Goal: Task Accomplishment & Management: Complete application form

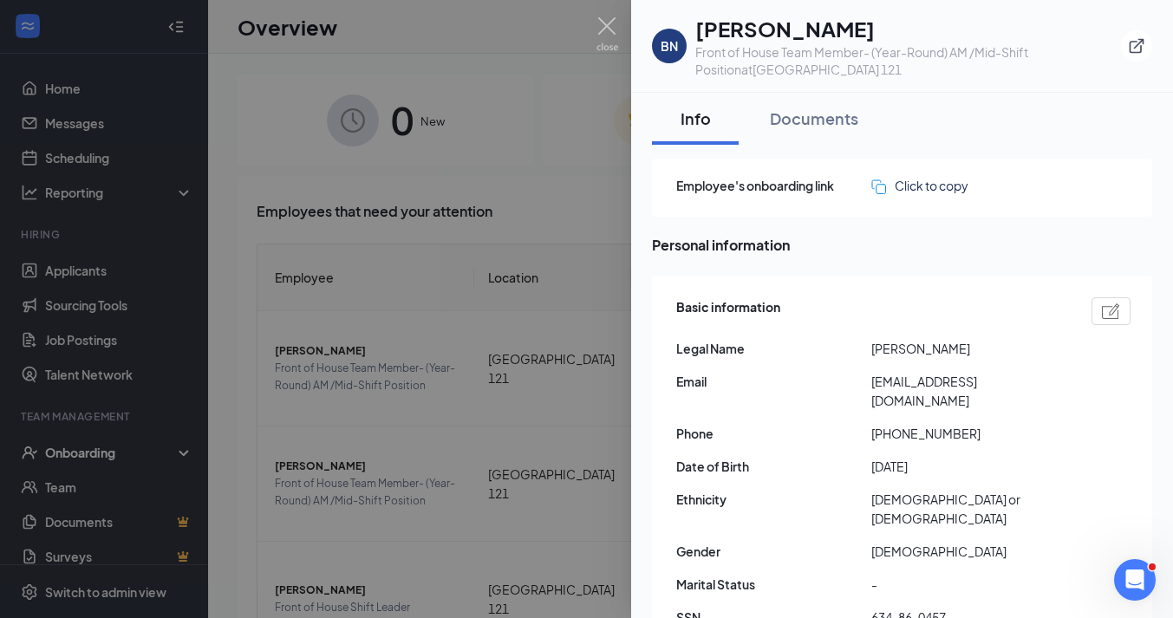
click at [565, 226] on div at bounding box center [586, 309] width 1173 height 618
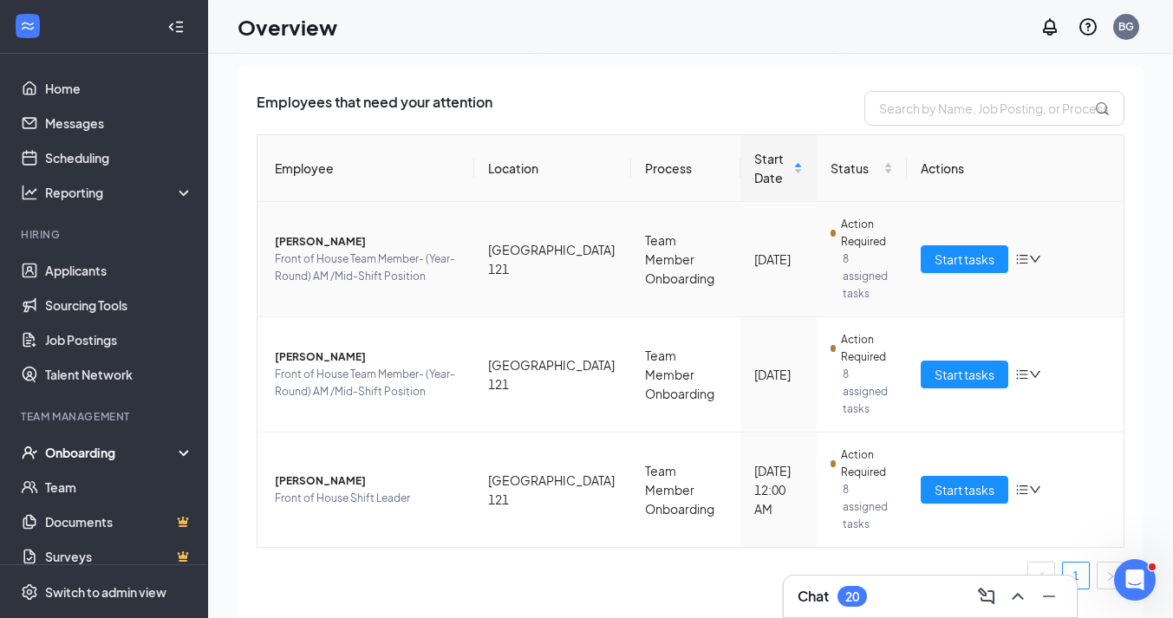
scroll to position [77, 0]
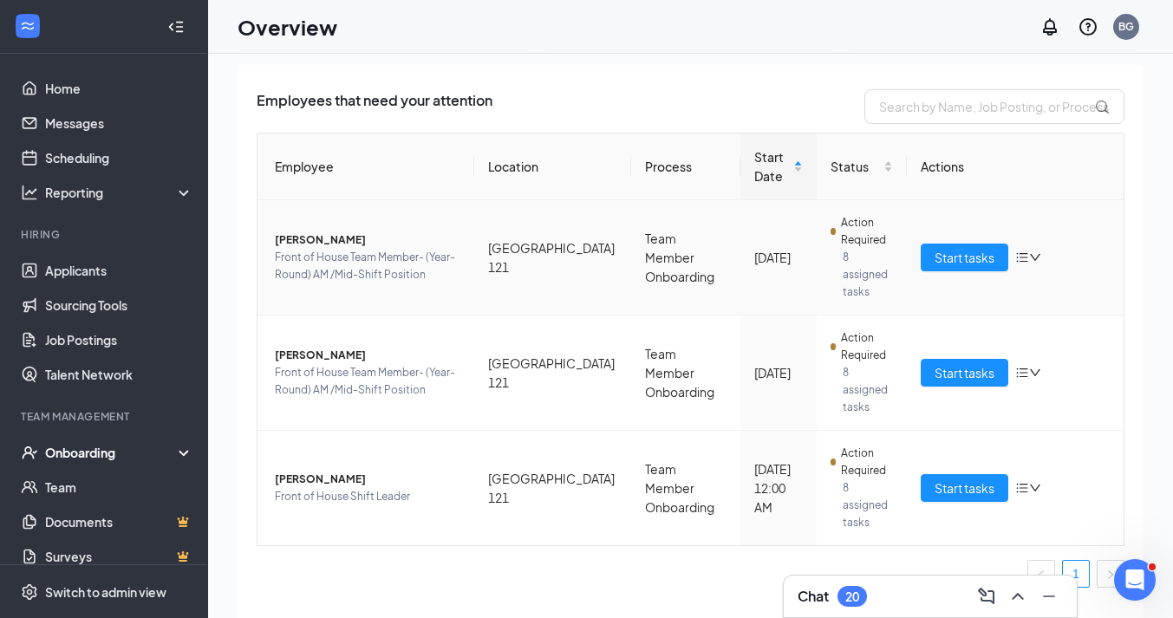
click at [1022, 259] on icon "bars" at bounding box center [1022, 258] width 14 height 14
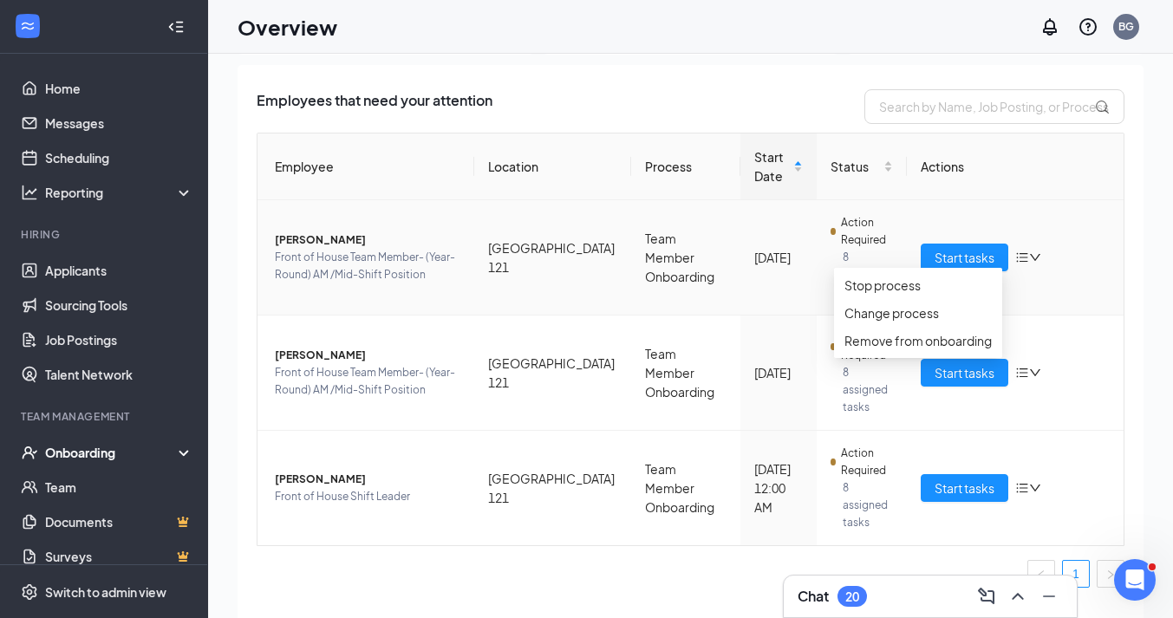
click at [1097, 266] on div "Start tasks" at bounding box center [1015, 258] width 189 height 28
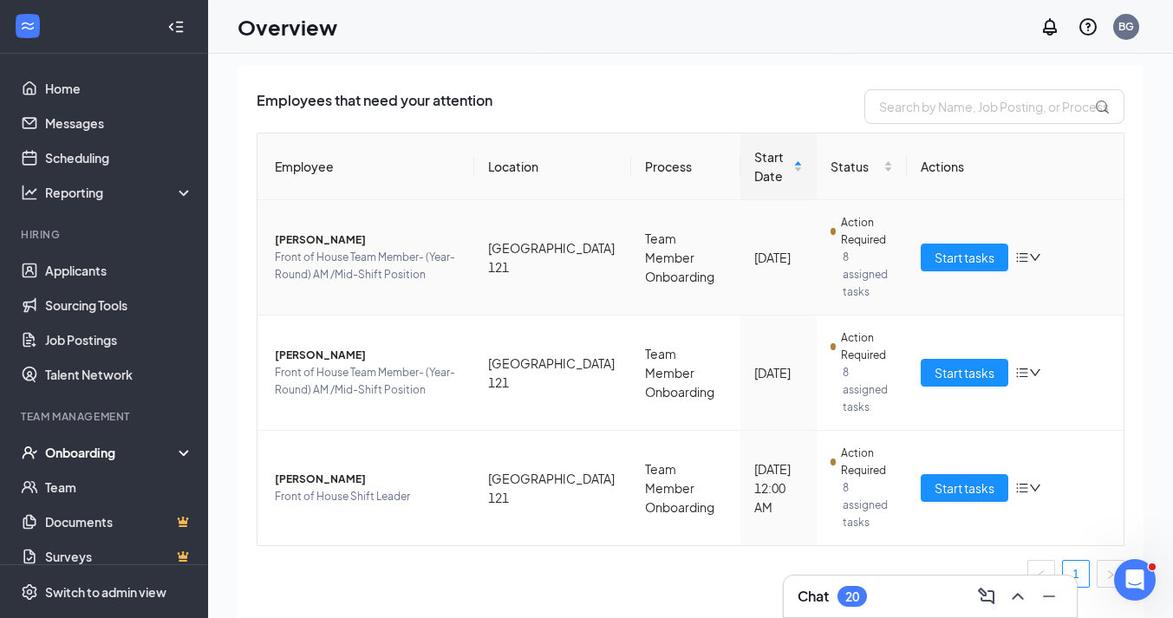
click at [302, 239] on span "[PERSON_NAME]" at bounding box center [368, 240] width 186 height 17
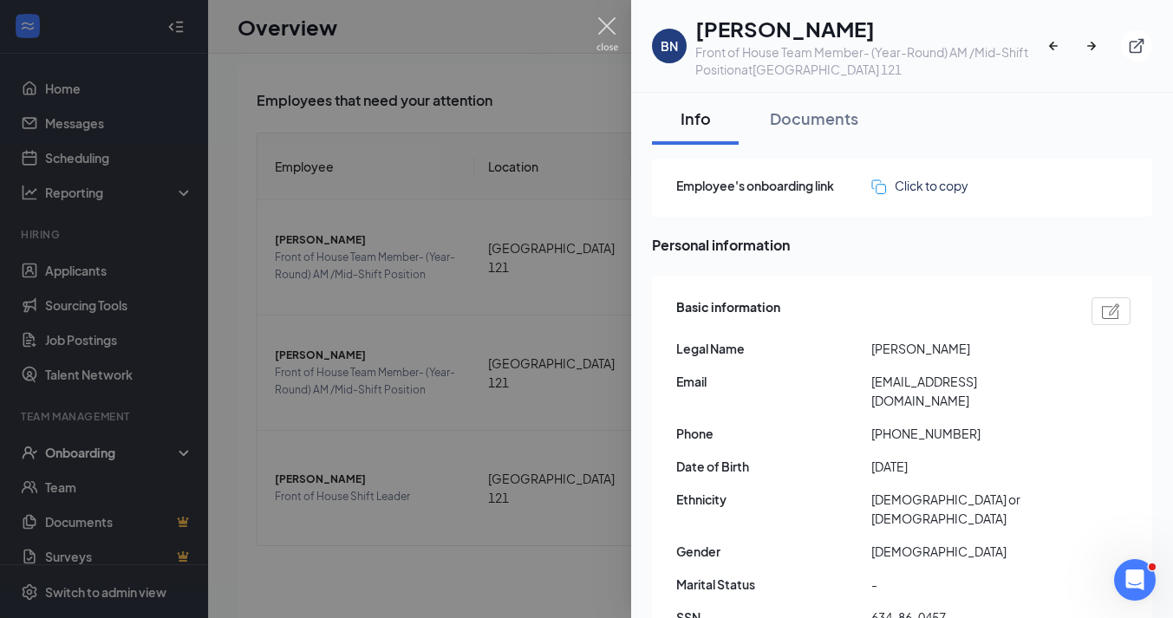
click at [604, 27] on img at bounding box center [608, 34] width 22 height 34
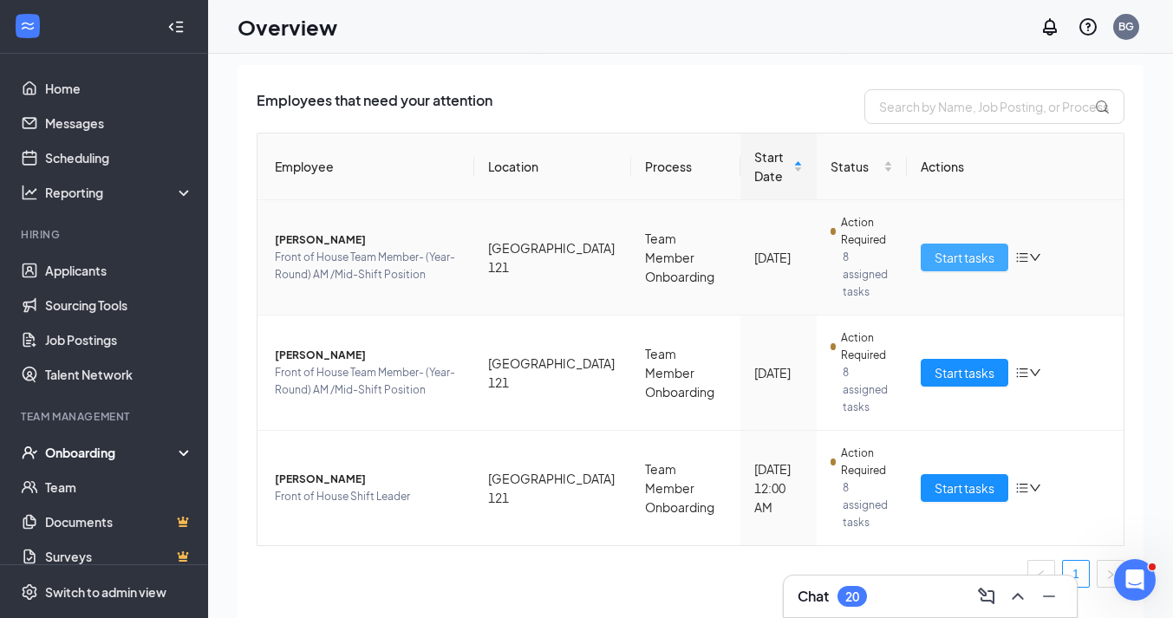
click at [943, 263] on span "Start tasks" at bounding box center [965, 257] width 60 height 19
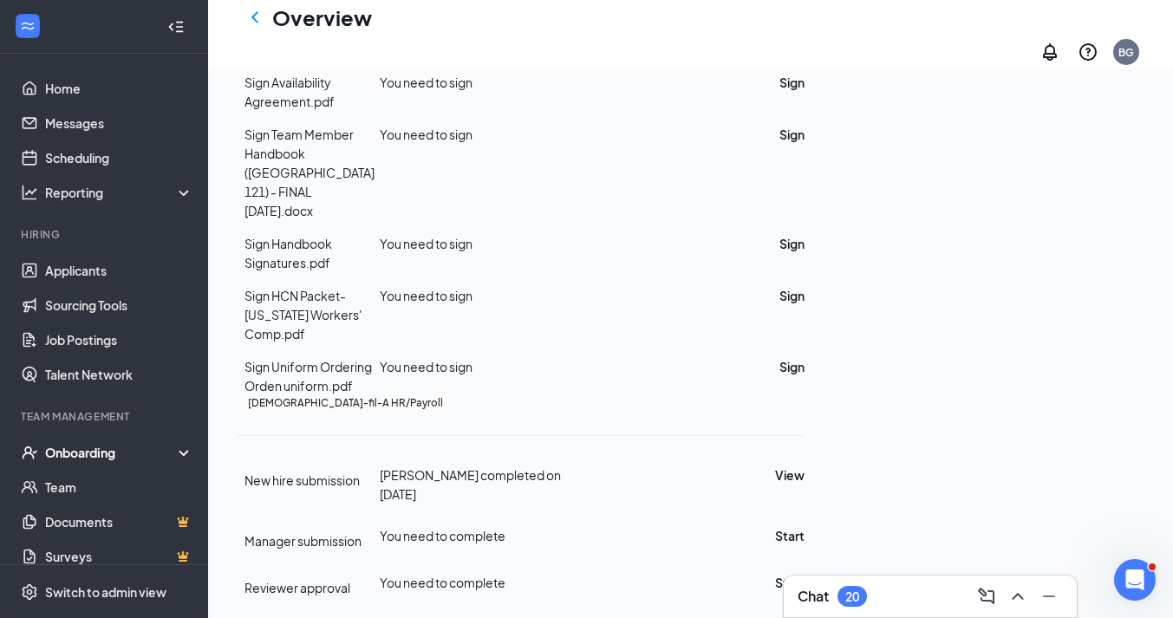
scroll to position [825, 0]
click at [805, 23] on icon "Ellipses" at bounding box center [805, 23] width 0 height 0
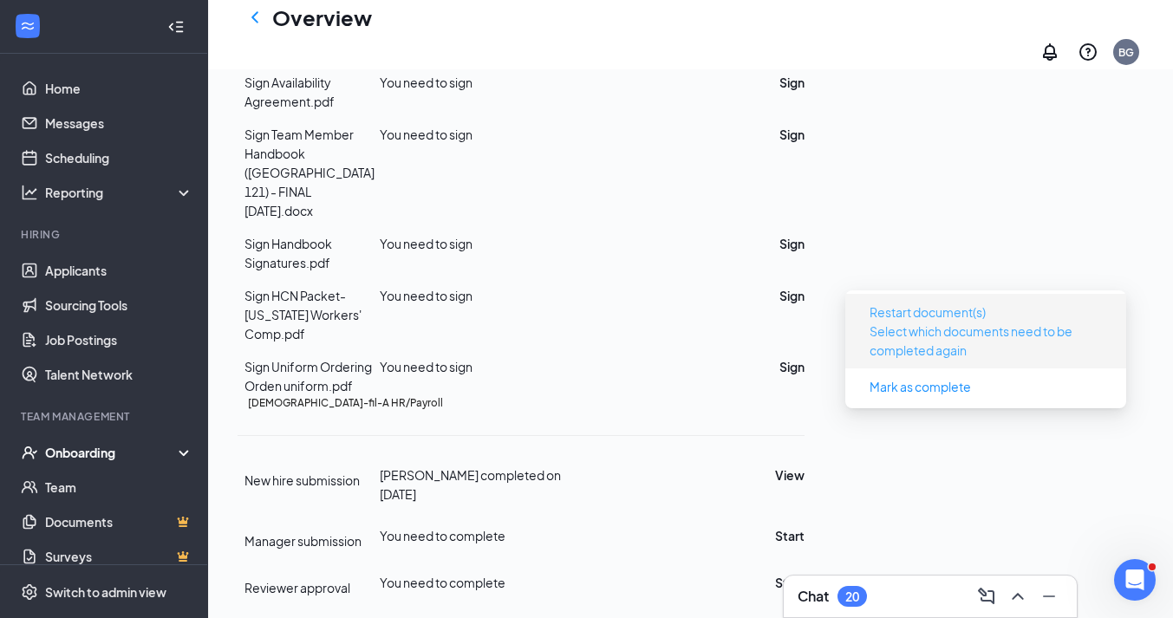
click at [970, 303] on span "Restart document(s)" at bounding box center [928, 312] width 116 height 19
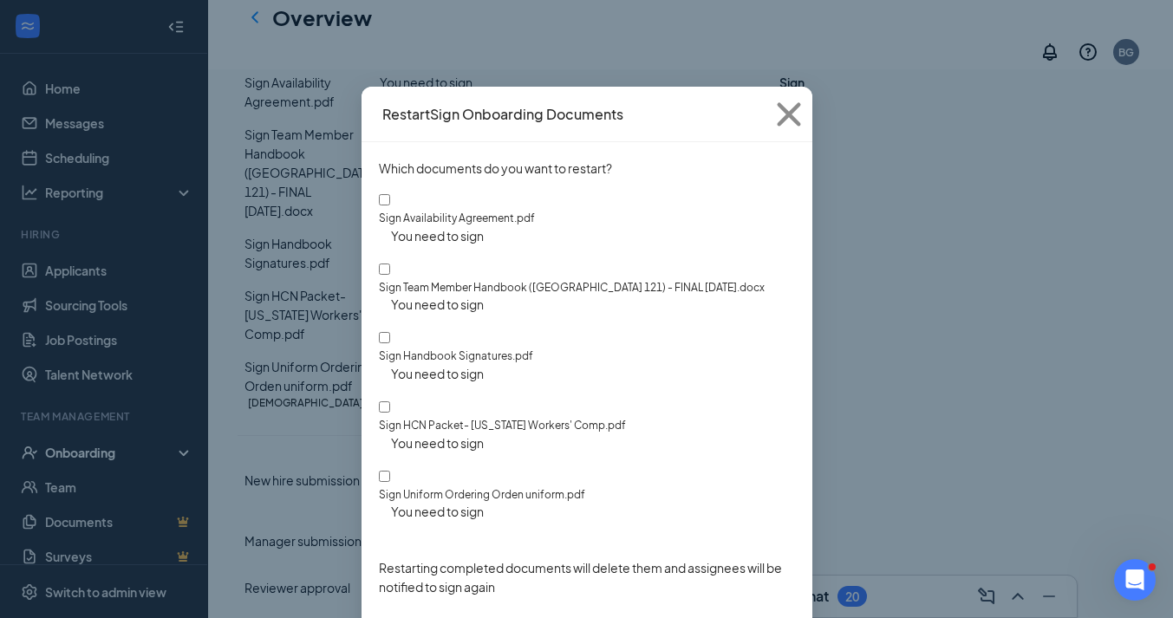
click at [388, 201] on input "Sign Availability Agreement.pdf" at bounding box center [384, 199] width 11 height 11
checkbox input "true"
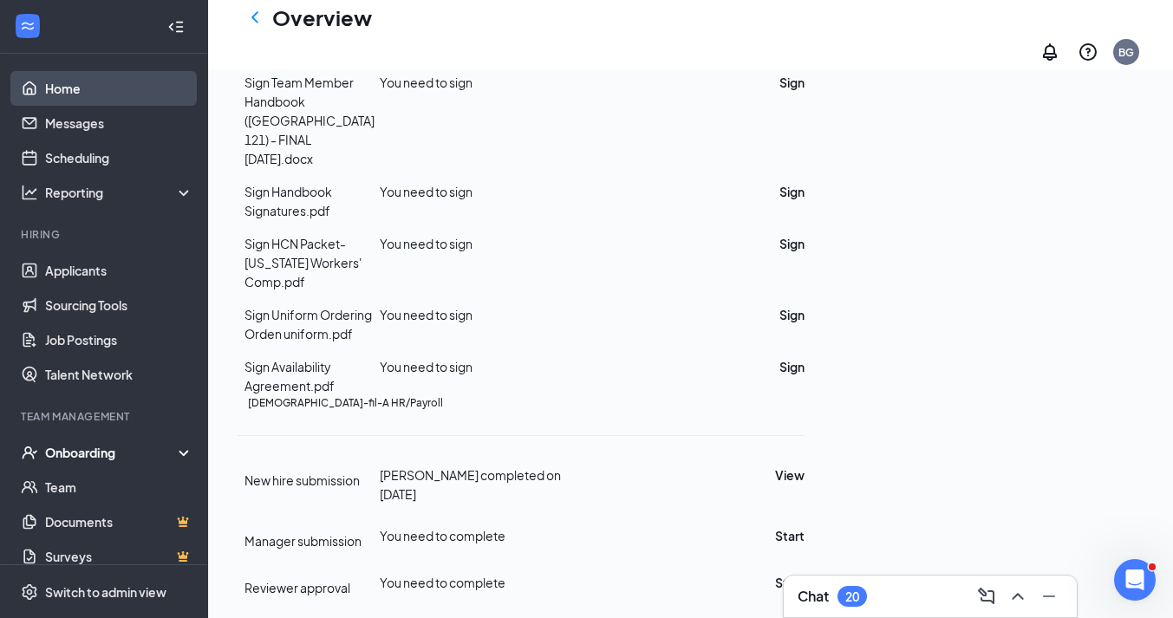
click at [87, 83] on link "Home" at bounding box center [119, 88] width 148 height 35
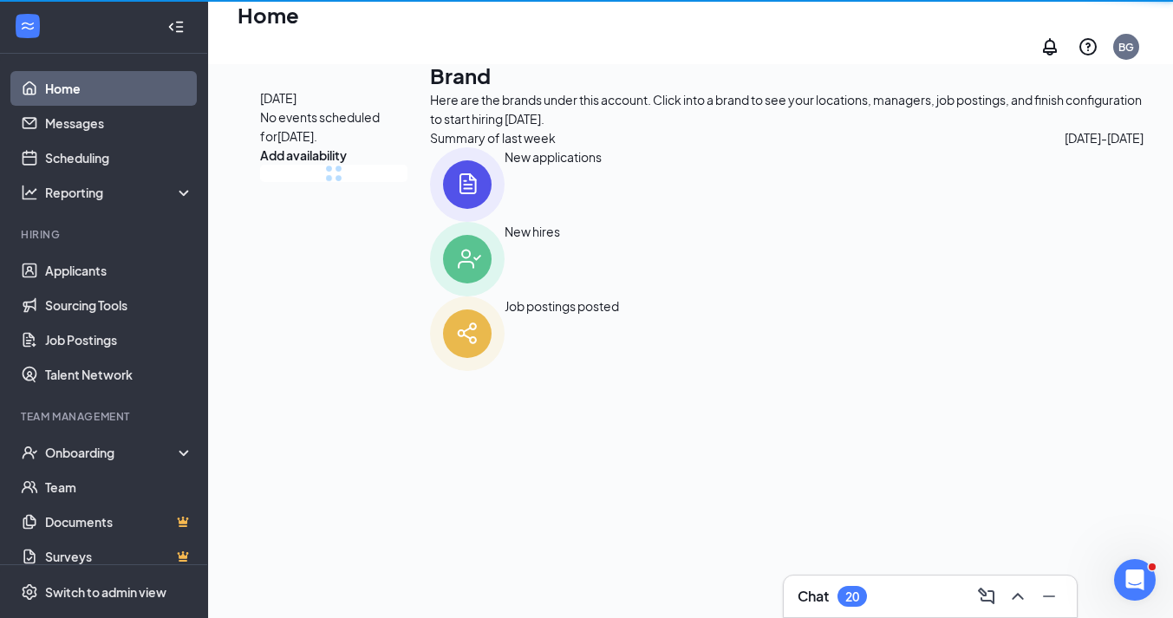
scroll to position [88, 0]
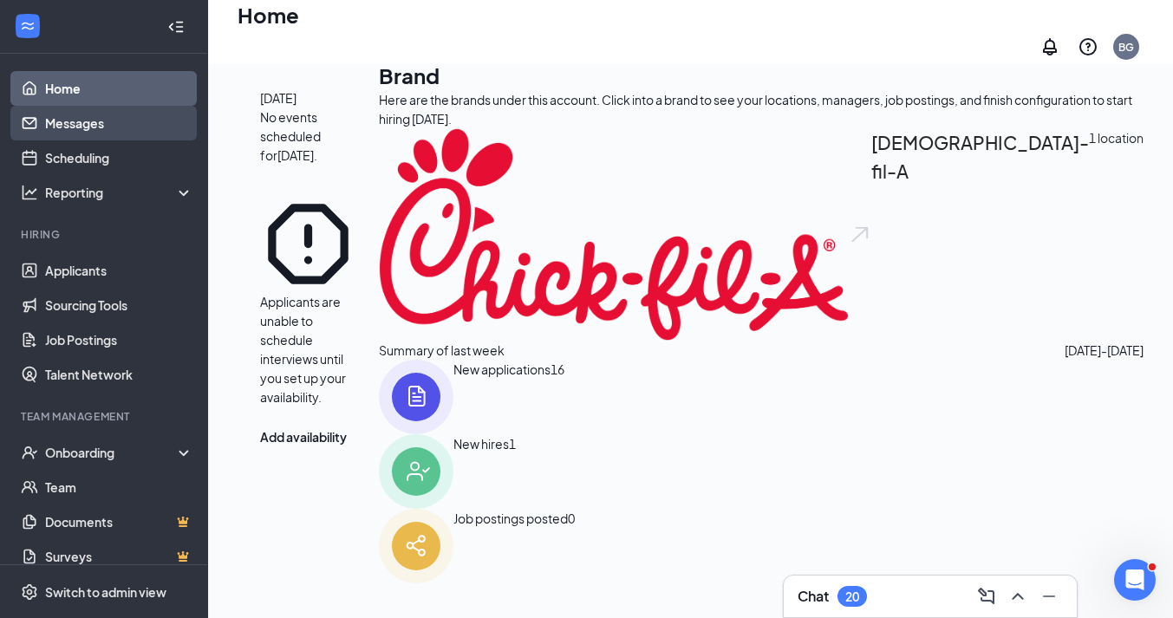
click at [99, 127] on link "Messages" at bounding box center [119, 123] width 148 height 35
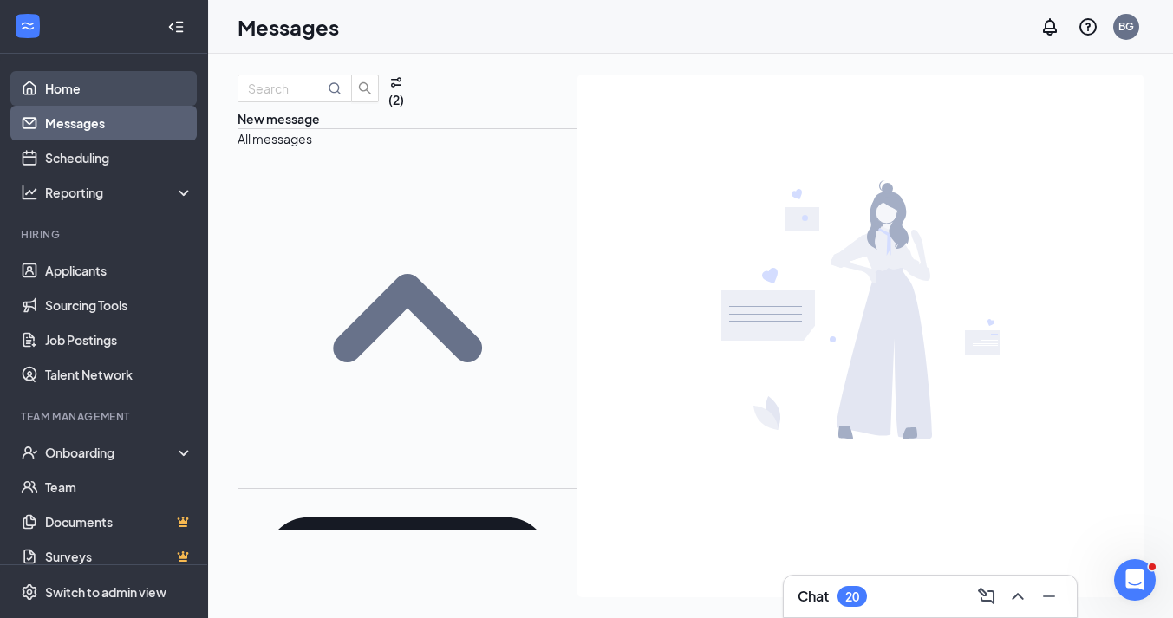
click at [81, 78] on link "Home" at bounding box center [119, 88] width 148 height 35
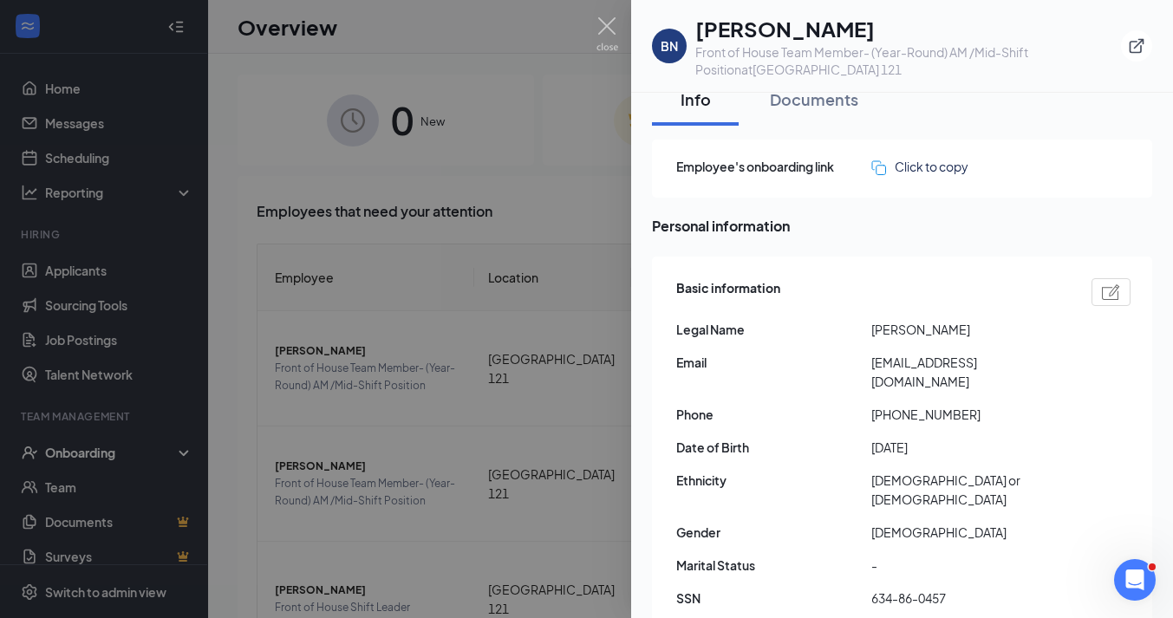
scroll to position [23, 0]
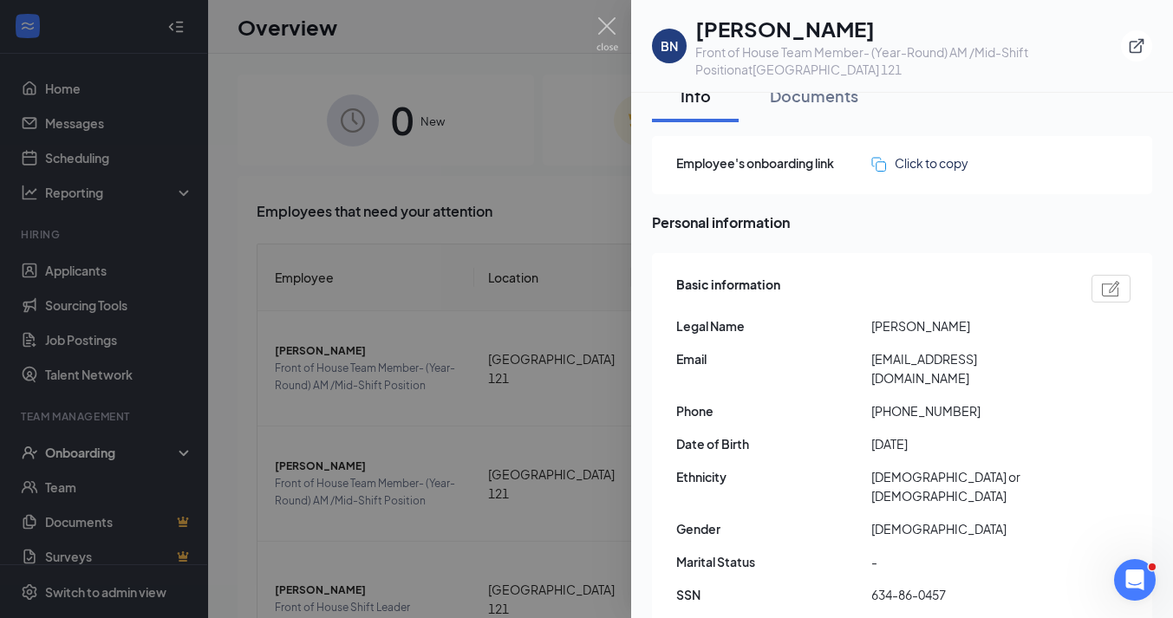
click at [558, 99] on div at bounding box center [586, 309] width 1173 height 618
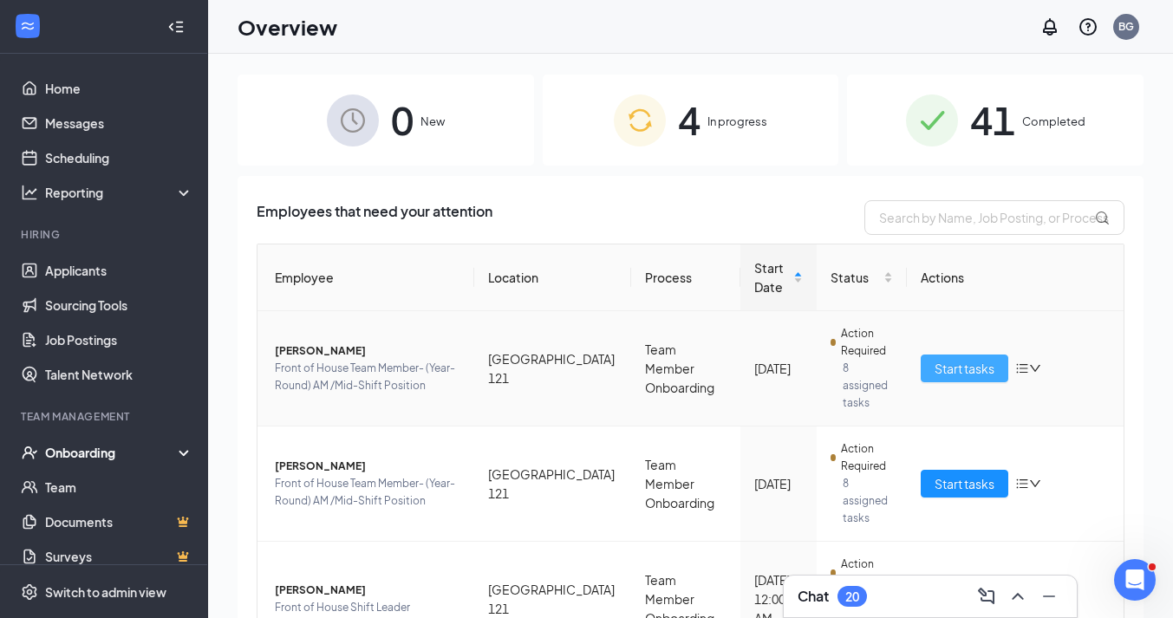
click at [969, 364] on span "Start tasks" at bounding box center [965, 368] width 60 height 19
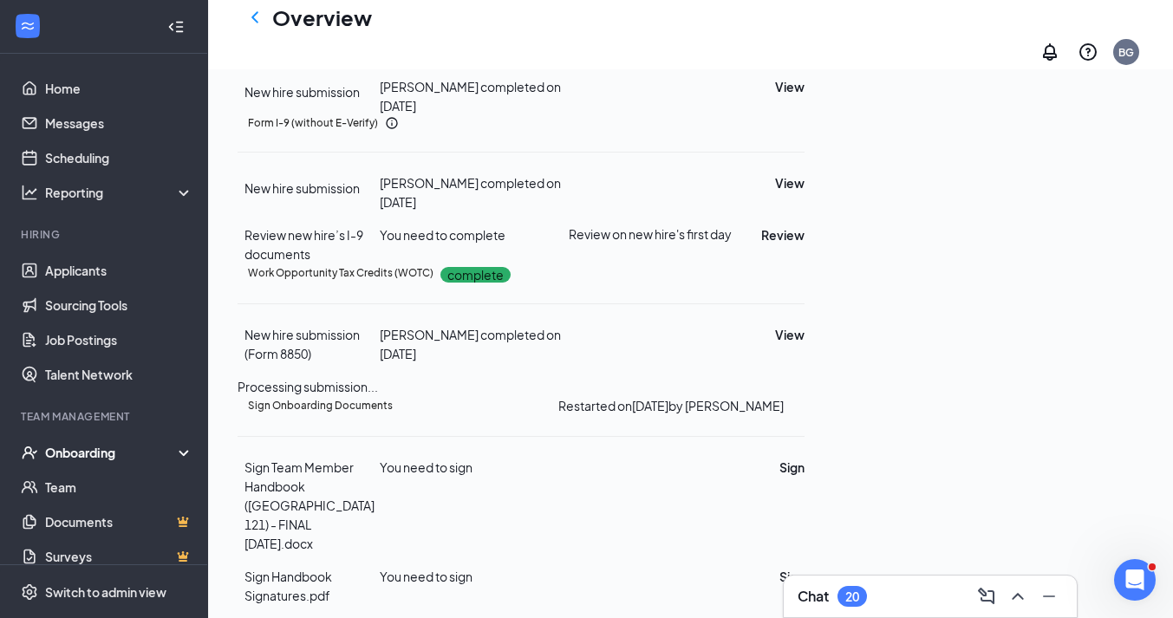
scroll to position [325, 0]
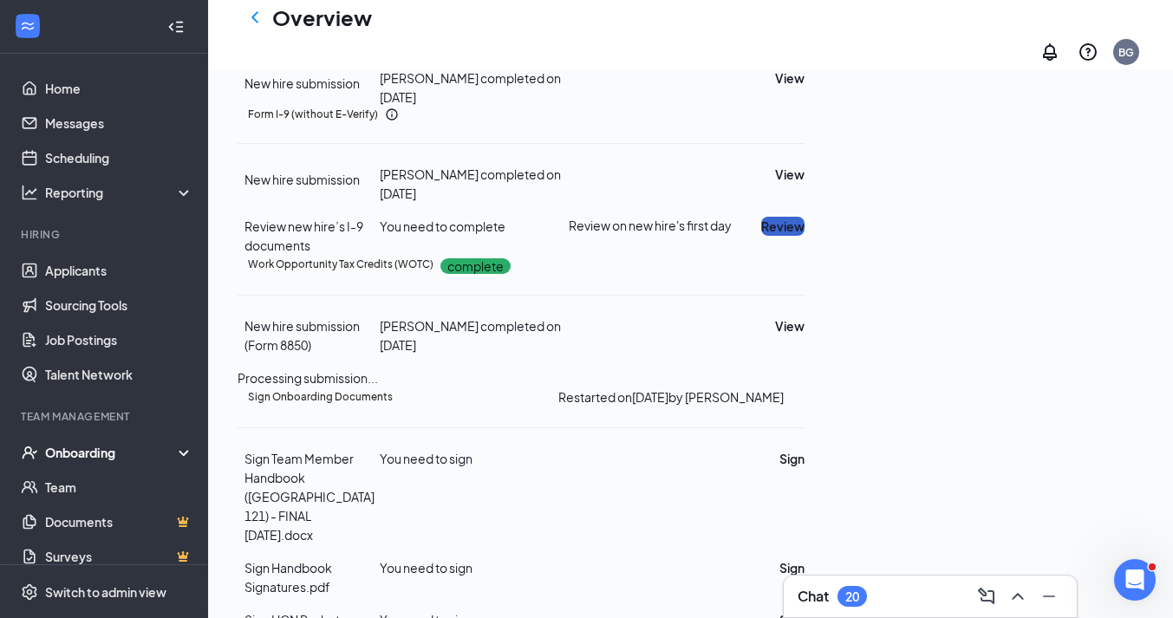
click at [805, 236] on button "Review" at bounding box center [782, 226] width 43 height 19
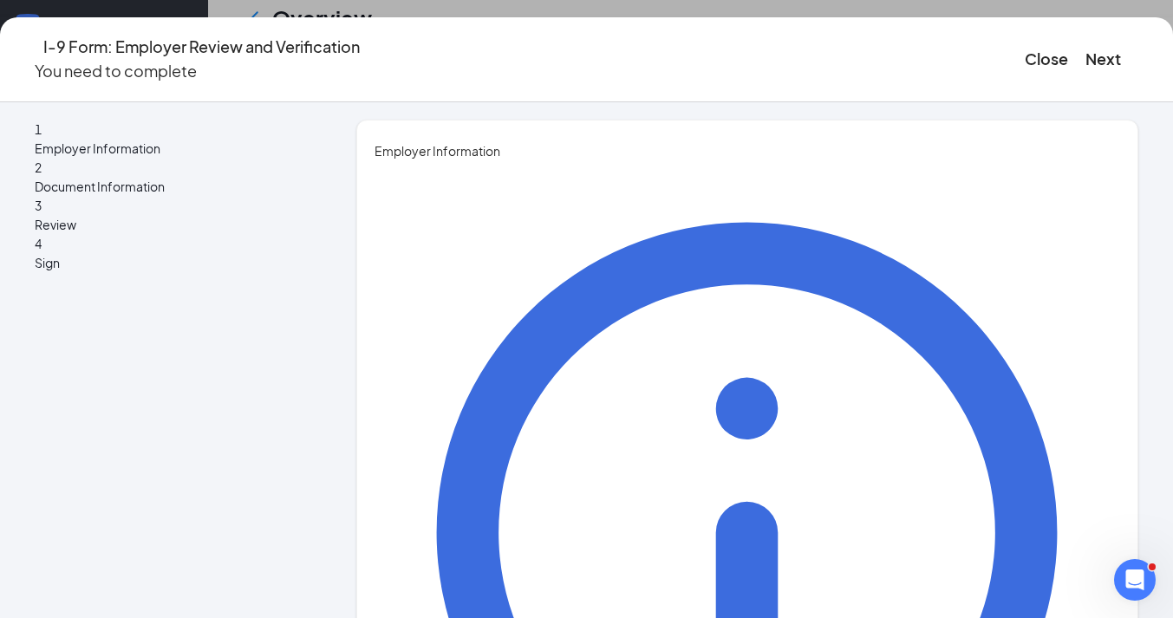
type input "Brandi"
type input "g"
type input "Galloway"
type input "Team Member"
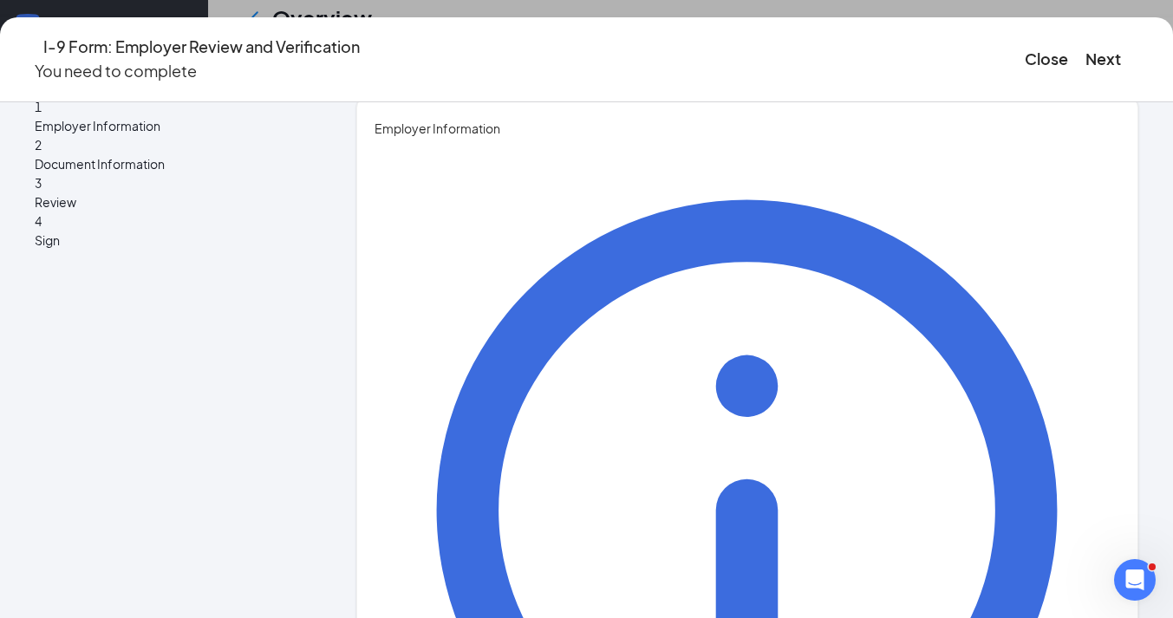
scroll to position [332, 0]
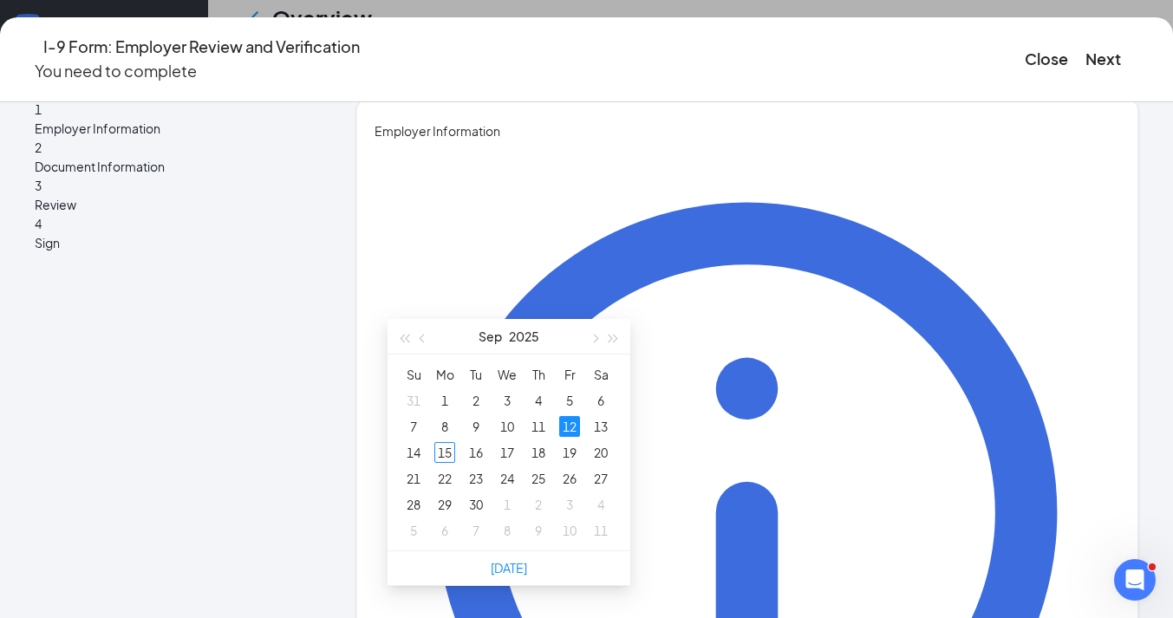
scroll to position [576, 0]
type input "09/15/2025"
click at [441, 448] on div "15" at bounding box center [444, 451] width 21 height 21
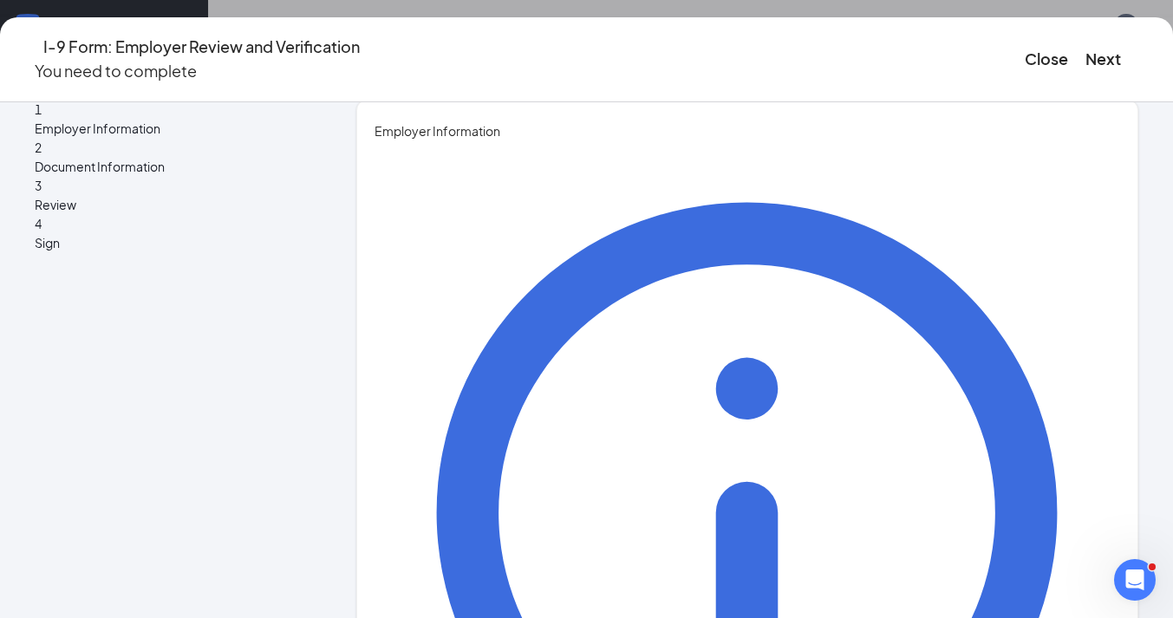
scroll to position [280, 0]
click at [1086, 47] on button "Next" at bounding box center [1104, 59] width 36 height 24
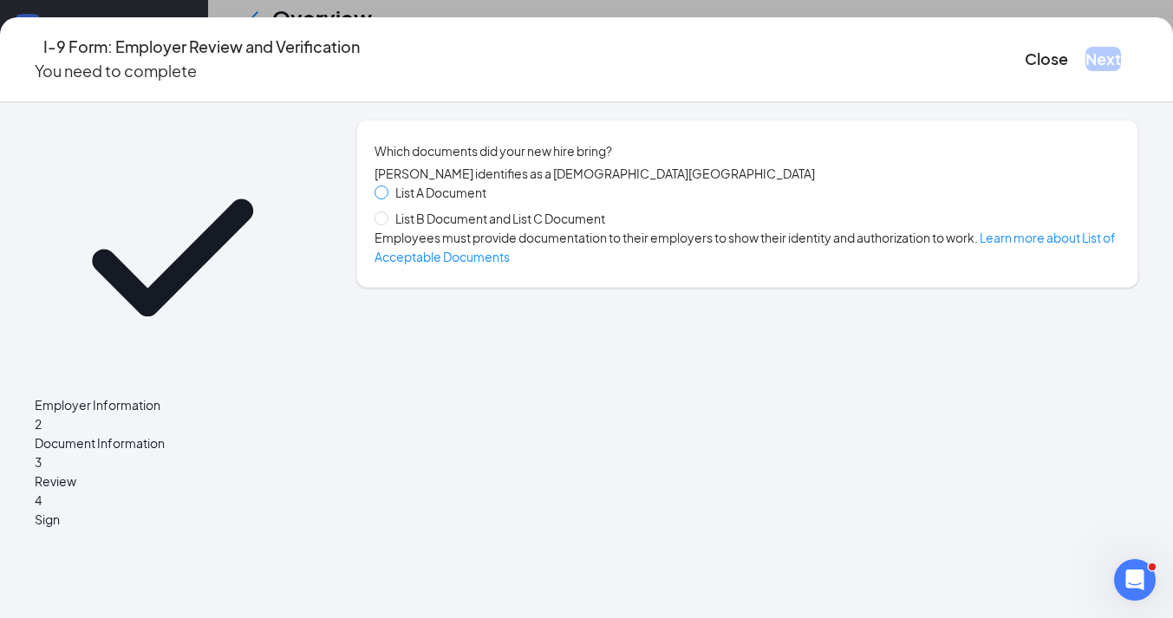
click at [387, 186] on input "List A Document" at bounding box center [381, 192] width 12 height 12
radio input "true"
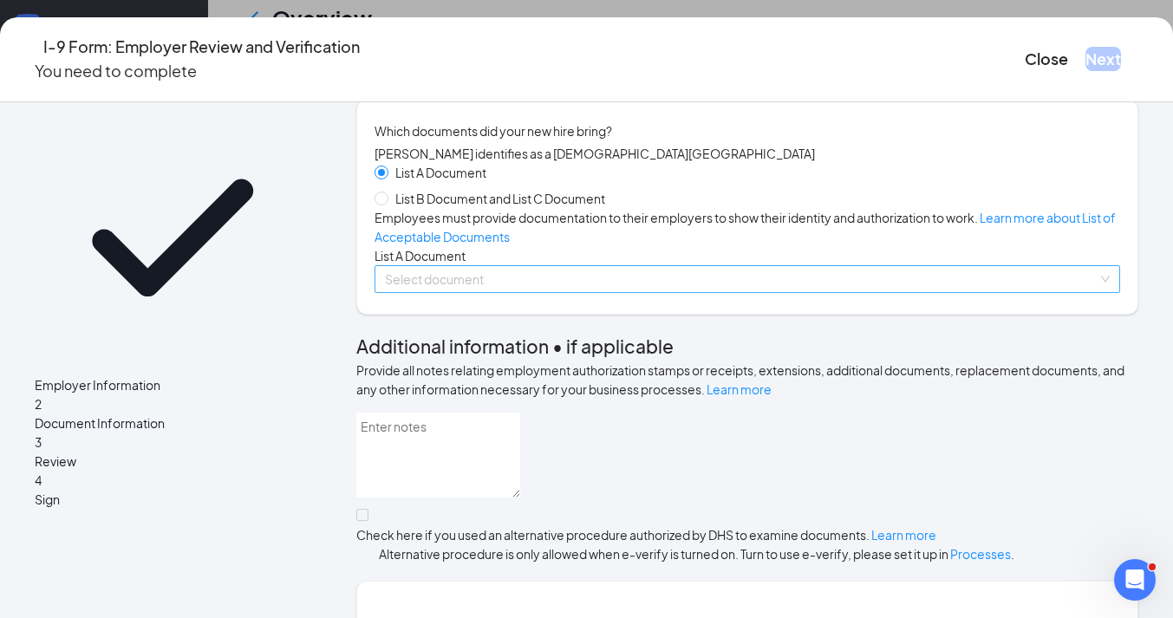
click at [504, 293] on div "Select document List A Documents U.S. Passport or Passport Card Receipt showing…" at bounding box center [748, 279] width 746 height 28
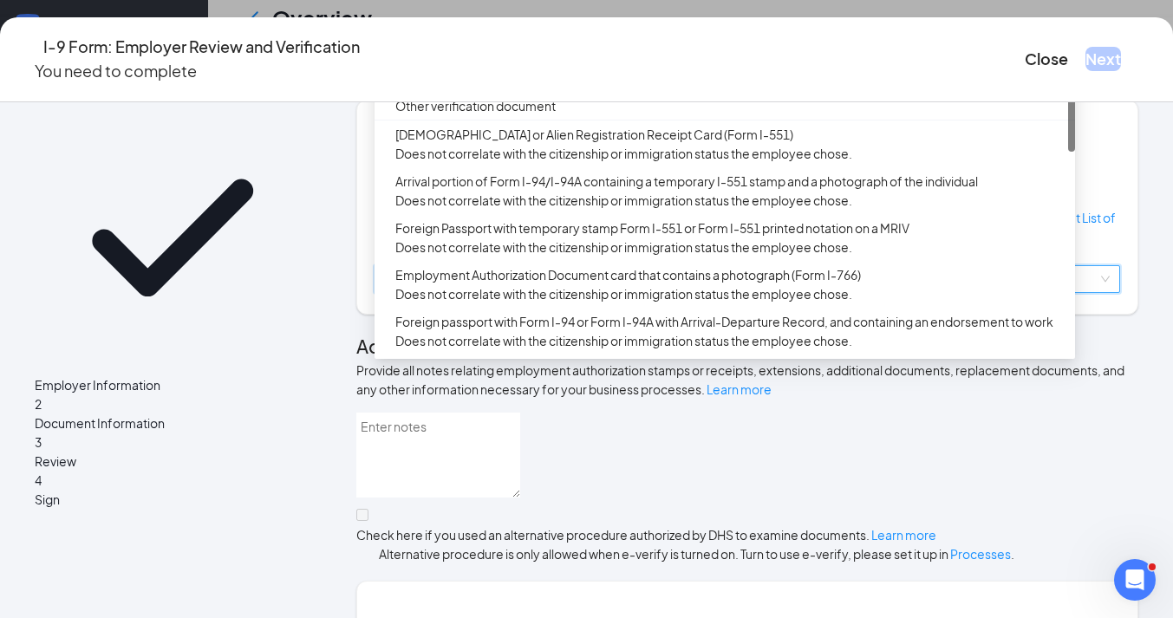
click at [508, 60] on div "U.S. Passport or Passport Card" at bounding box center [729, 50] width 669 height 19
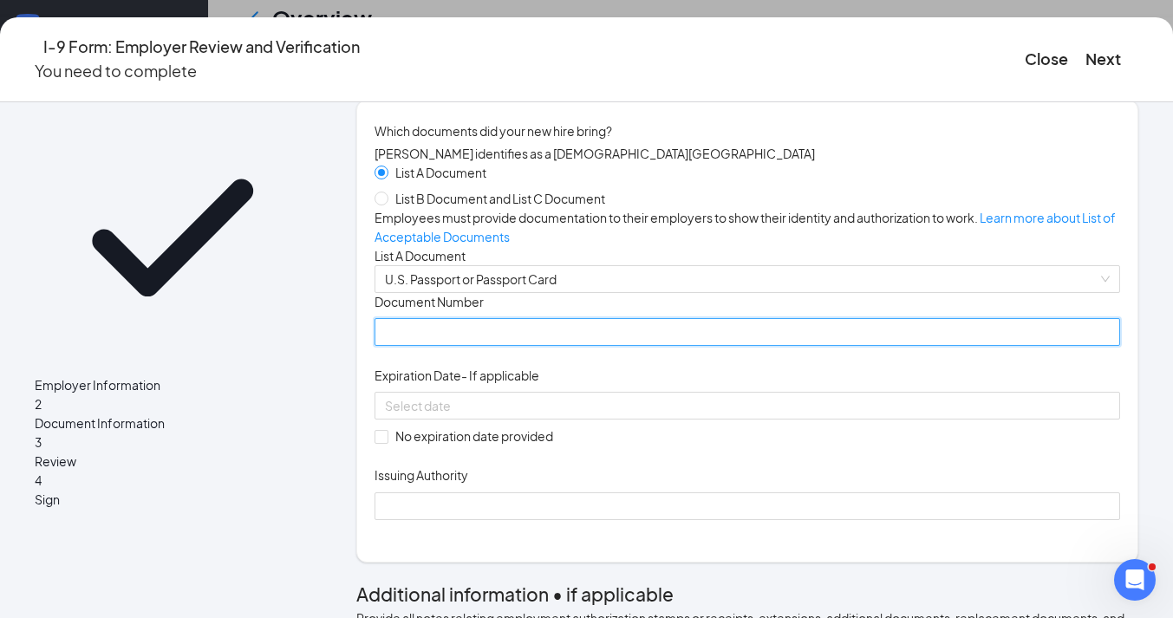
click at [498, 346] on input "Document Number" at bounding box center [748, 332] width 746 height 28
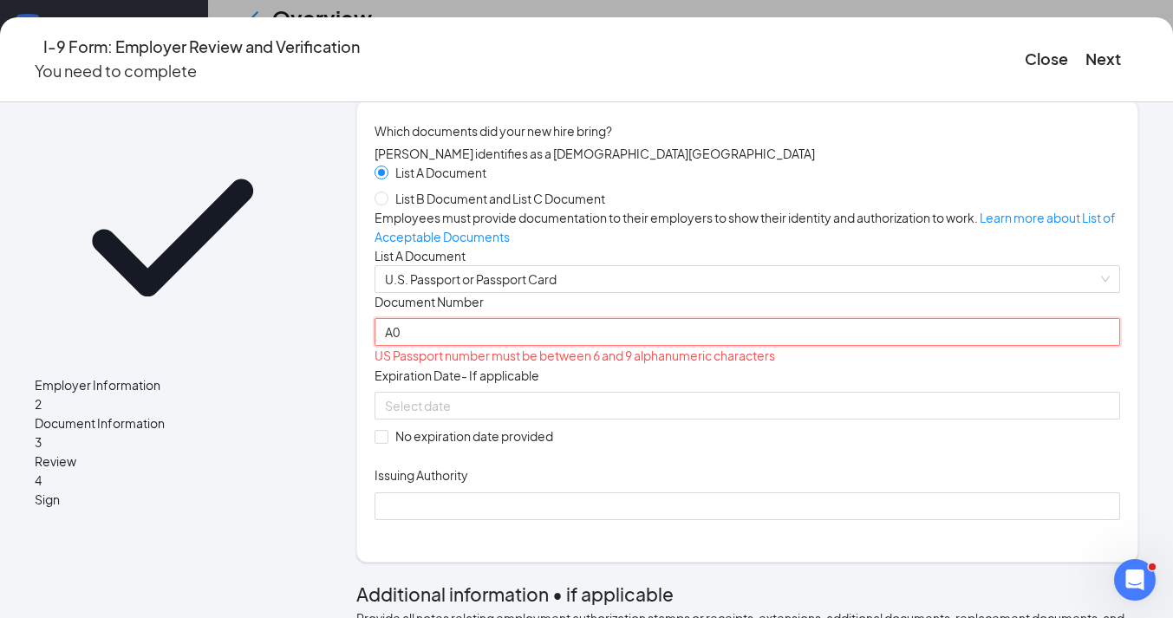
type input "A"
click at [787, 431] on div "Document Title U.S. Passport or Passport Card Document Number Please enter docu…" at bounding box center [748, 406] width 746 height 227
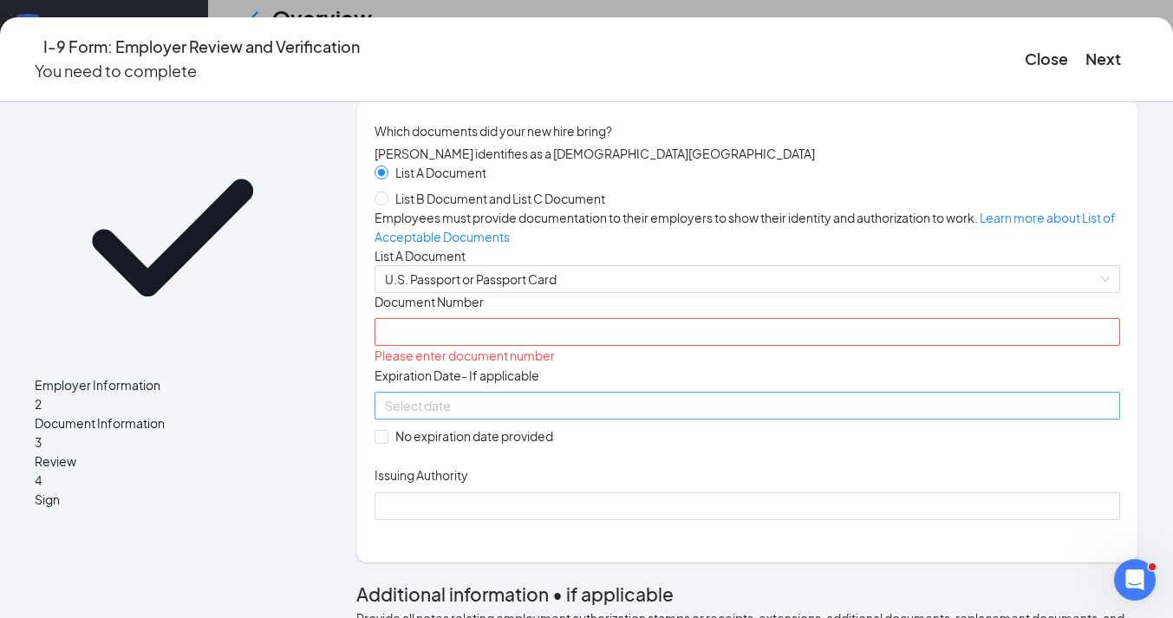
click at [676, 415] on div at bounding box center [747, 405] width 725 height 19
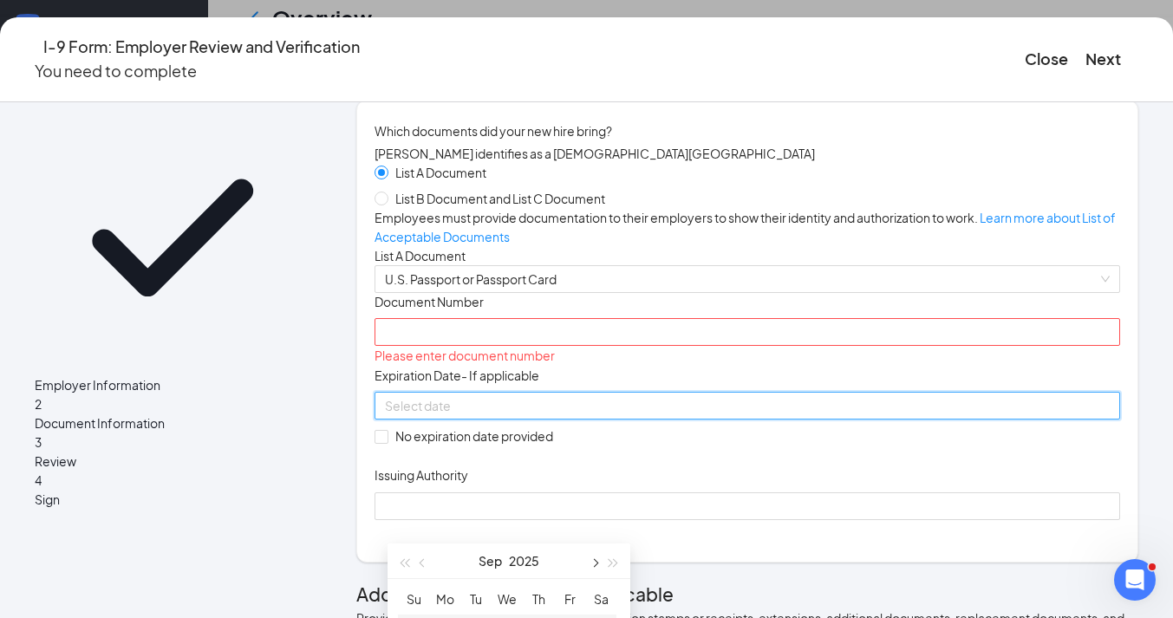
click at [597, 565] on button "button" at bounding box center [593, 561] width 19 height 35
click at [610, 564] on span "button" at bounding box center [614, 563] width 9 height 9
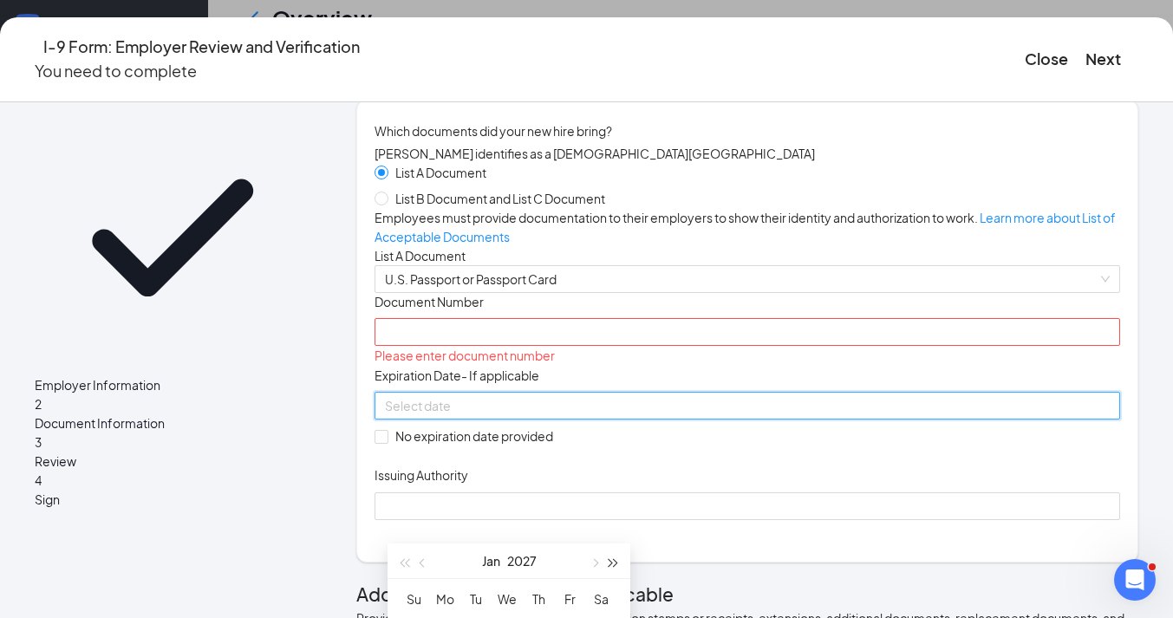
click at [610, 564] on span "button" at bounding box center [614, 563] width 9 height 9
click at [594, 566] on span "button" at bounding box center [594, 563] width 9 height 9
click at [403, 563] on span "button" at bounding box center [404, 563] width 9 height 9
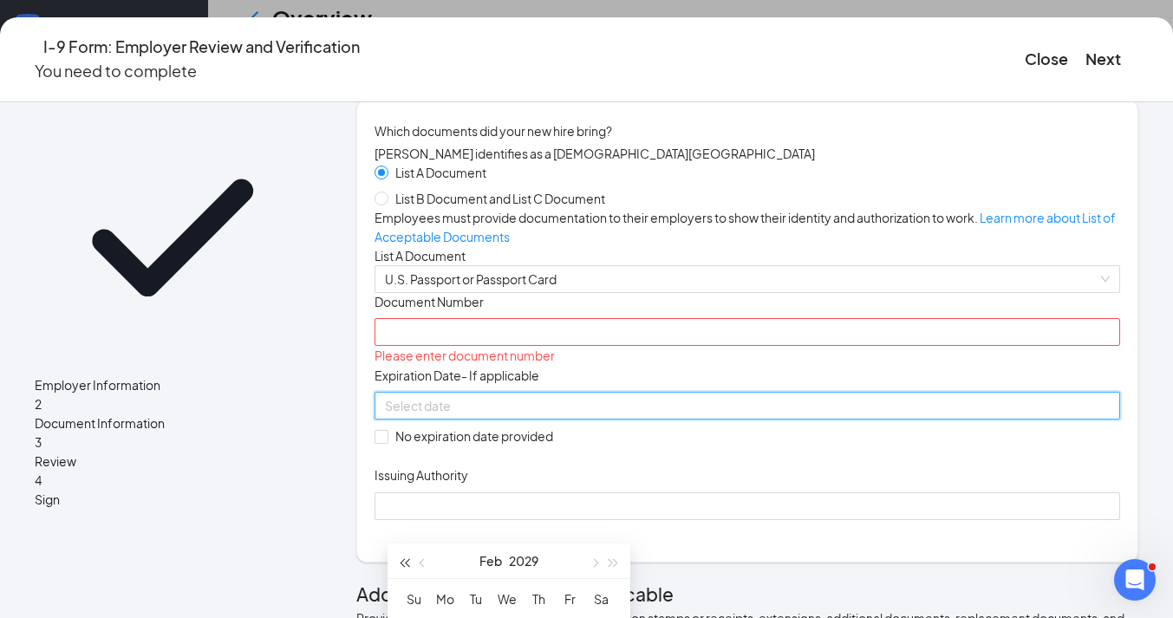
click at [403, 563] on span "button" at bounding box center [404, 563] width 9 height 9
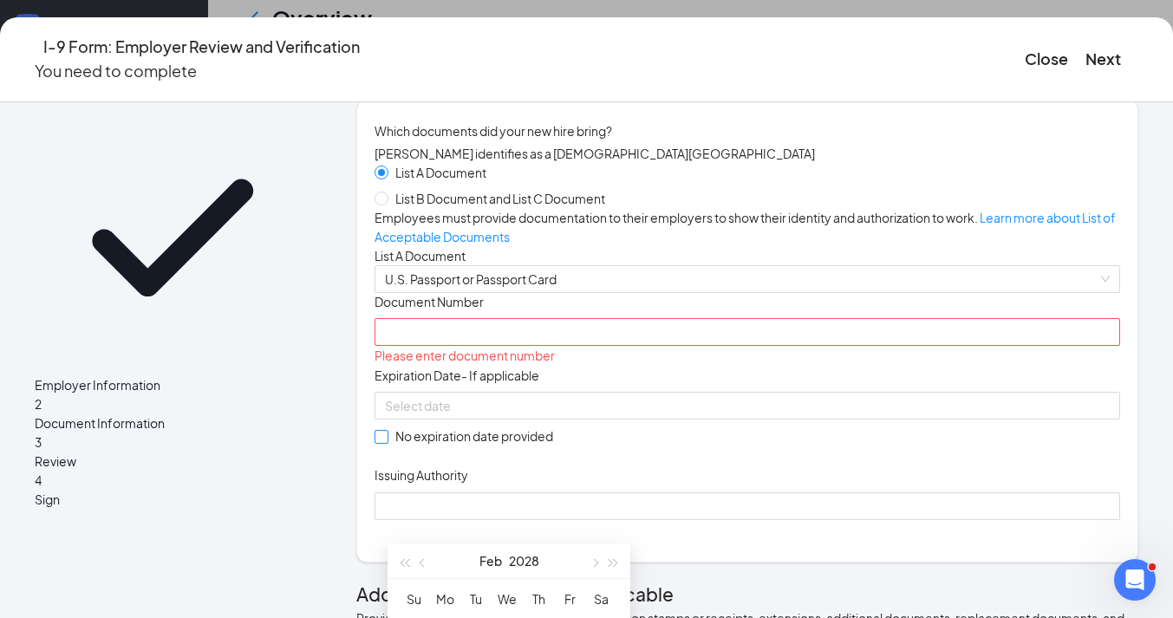
click at [696, 520] on div "Document Title U.S. Passport or Passport Card Document Number Please enter docu…" at bounding box center [748, 406] width 746 height 227
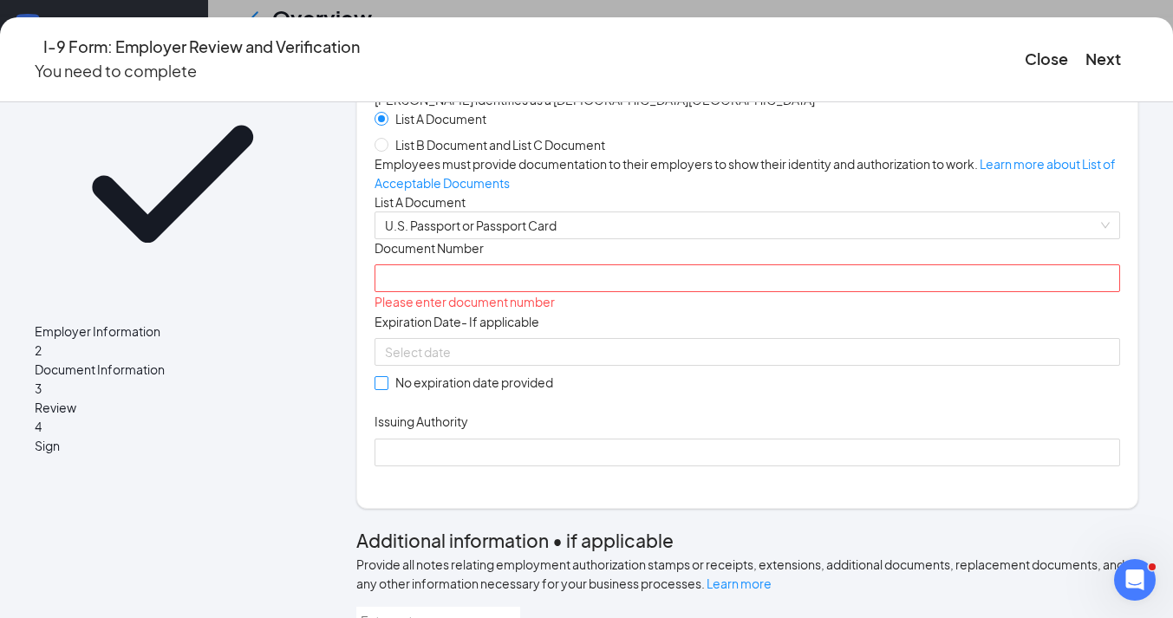
scroll to position [88, 0]
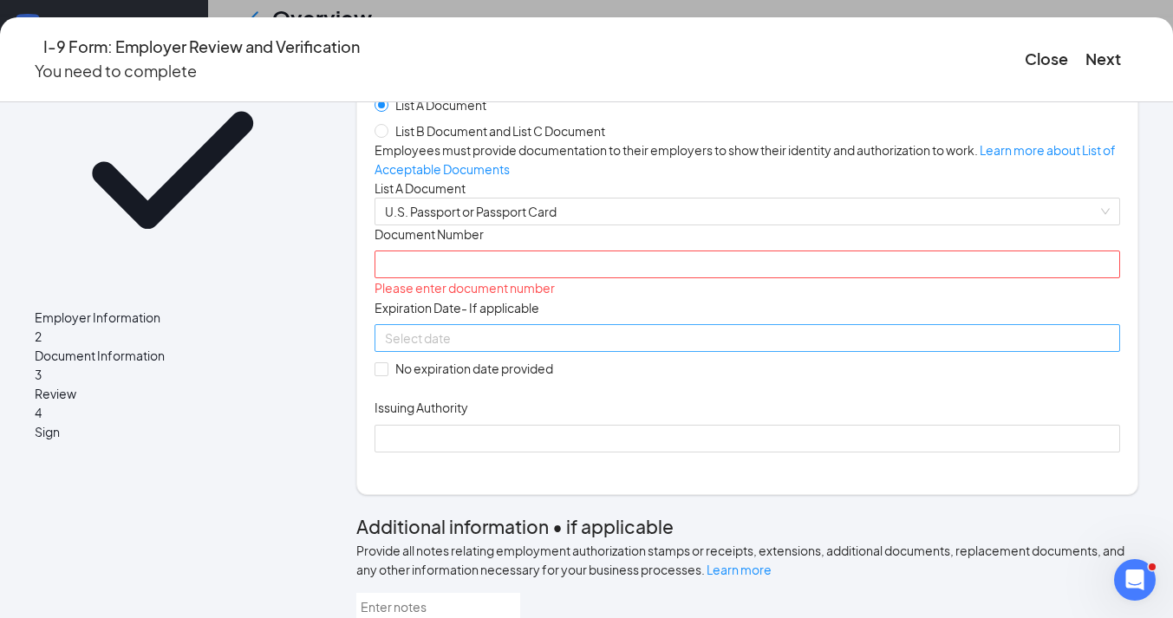
click at [688, 348] on div at bounding box center [747, 338] width 725 height 19
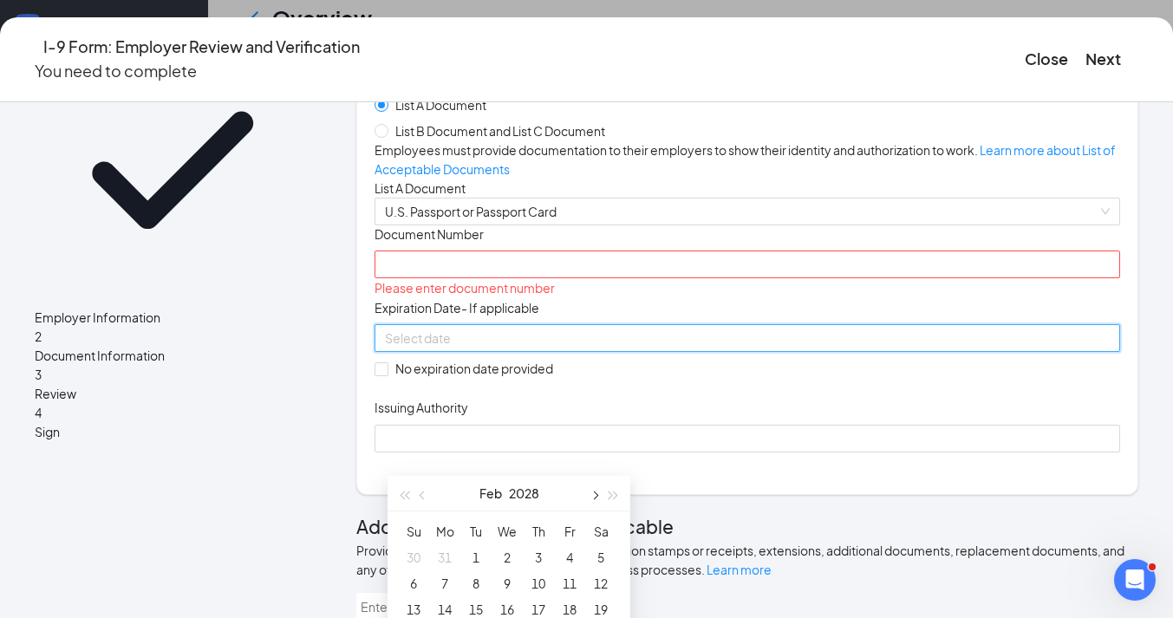
click at [597, 496] on span "button" at bounding box center [594, 496] width 9 height 9
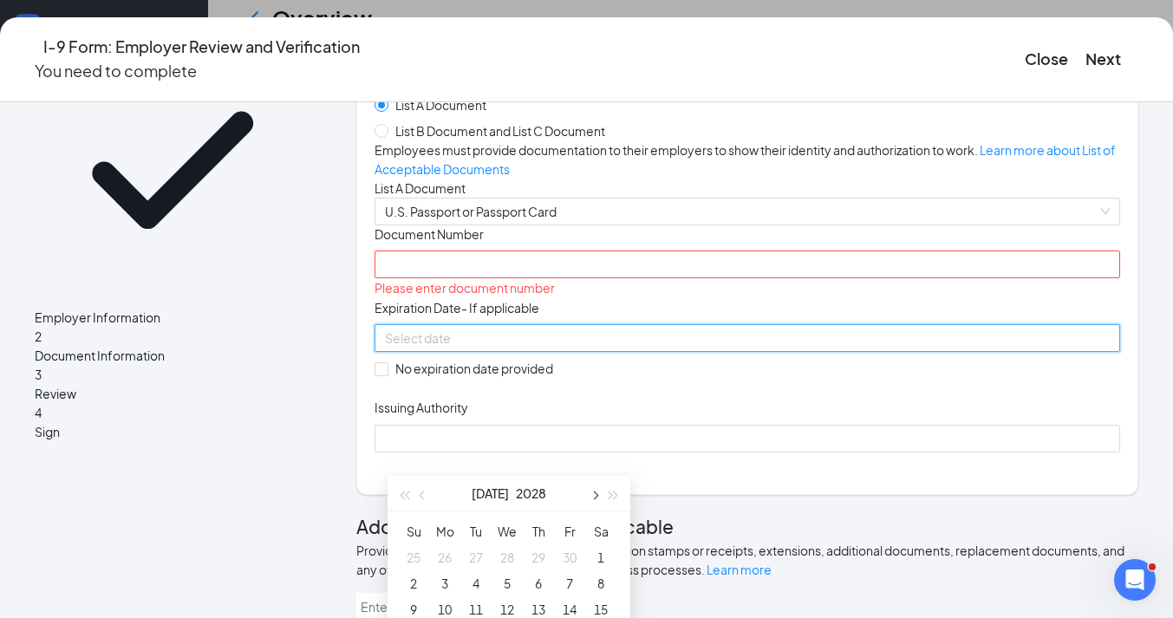
click at [597, 496] on span "button" at bounding box center [594, 496] width 9 height 9
type input "11/03/2028"
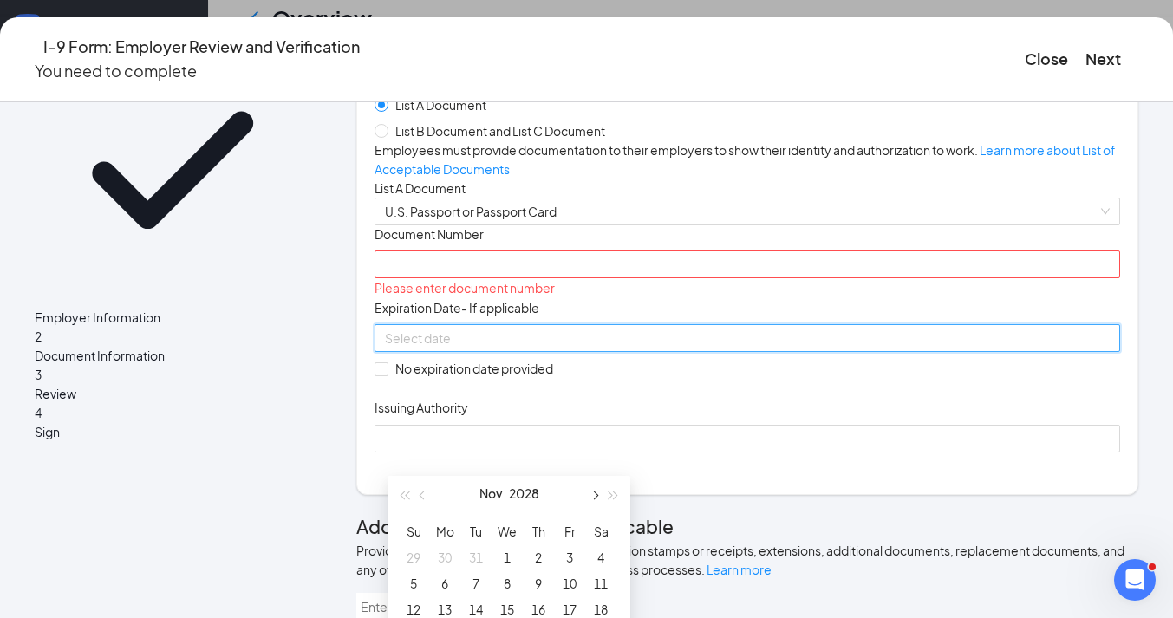
click at [593, 494] on span "button" at bounding box center [594, 496] width 9 height 9
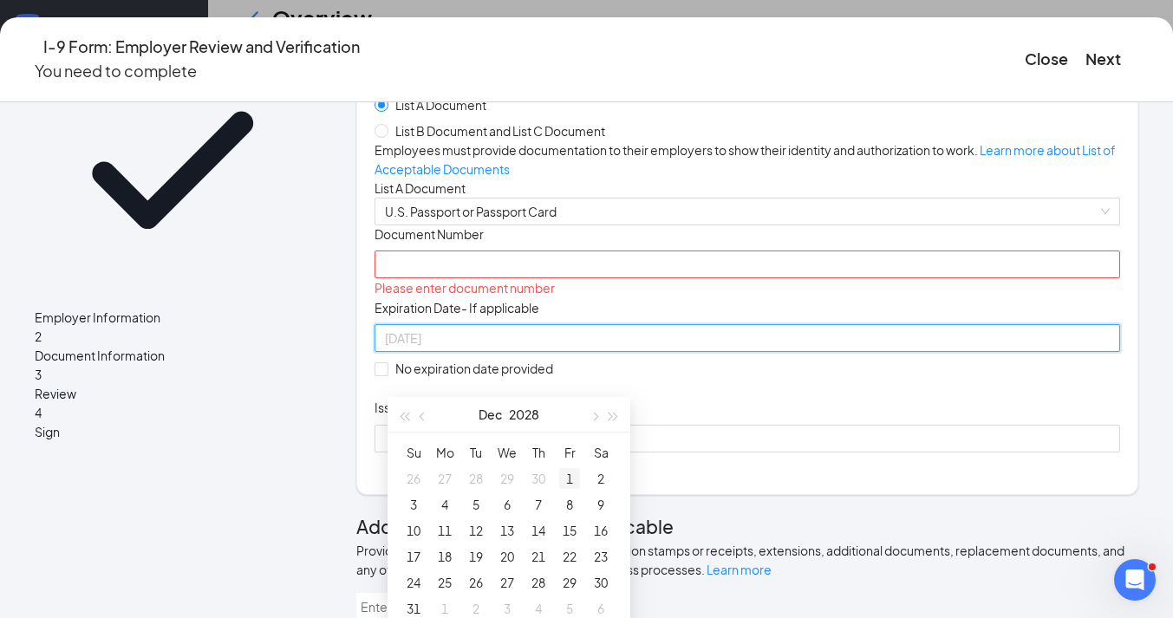
scroll to position [367, 0]
type input "12/29/2028"
type input "12/28/2028"
click at [543, 575] on div "28" at bounding box center [538, 574] width 21 height 21
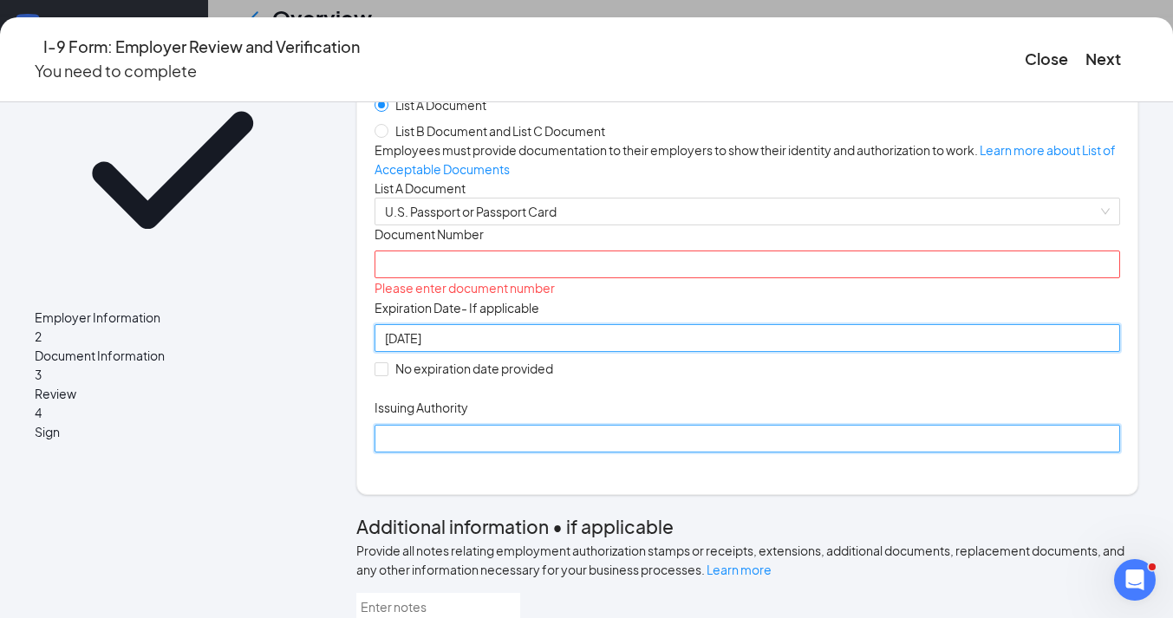
click at [571, 453] on input "Issuing Authority" at bounding box center [748, 439] width 746 height 28
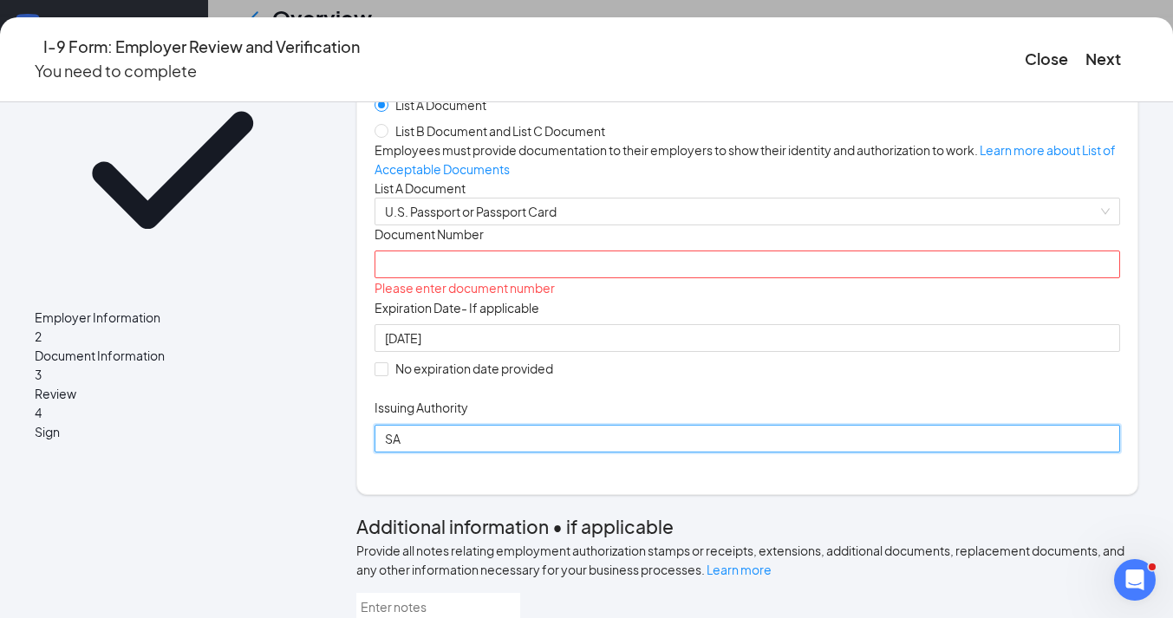
type input "S"
type input "U"
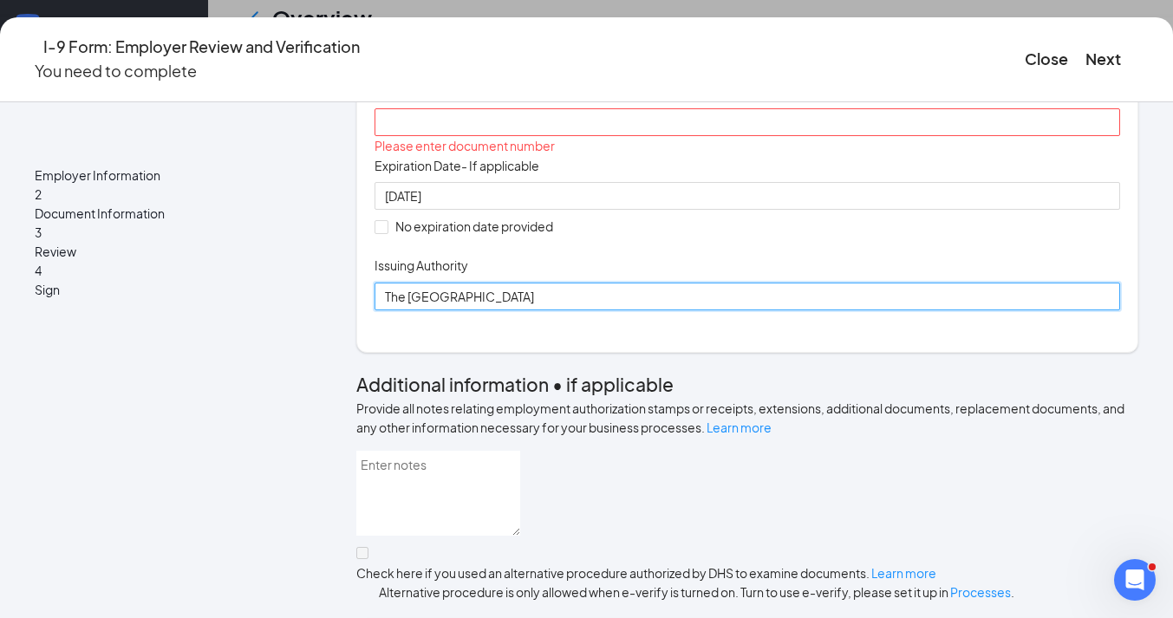
scroll to position [283, 0]
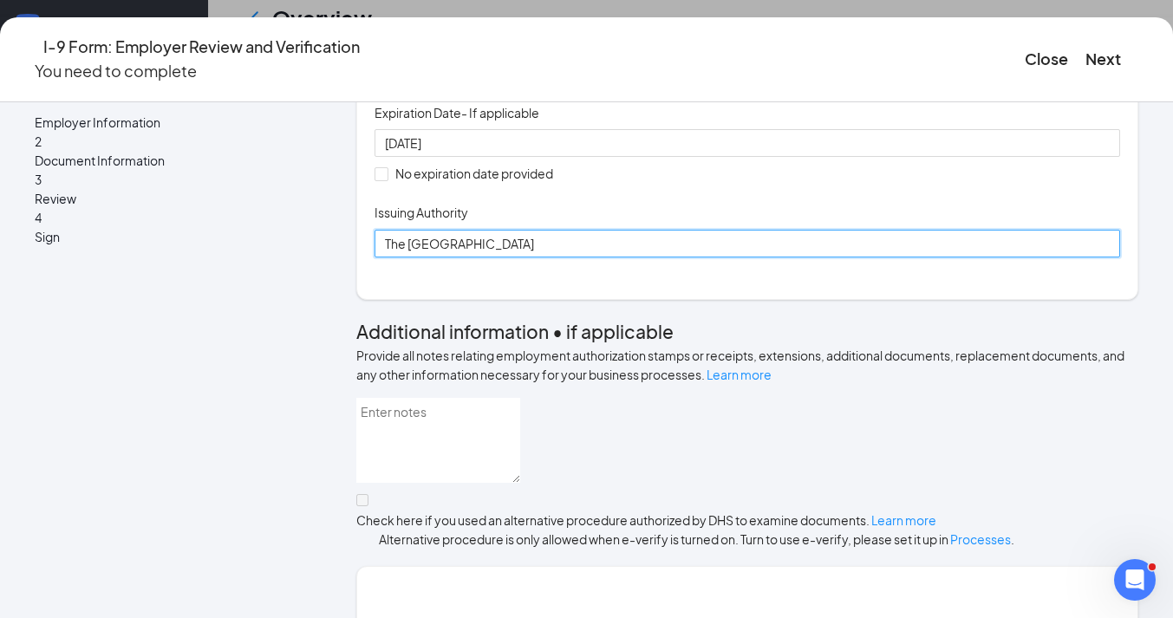
type input "The United States of America"
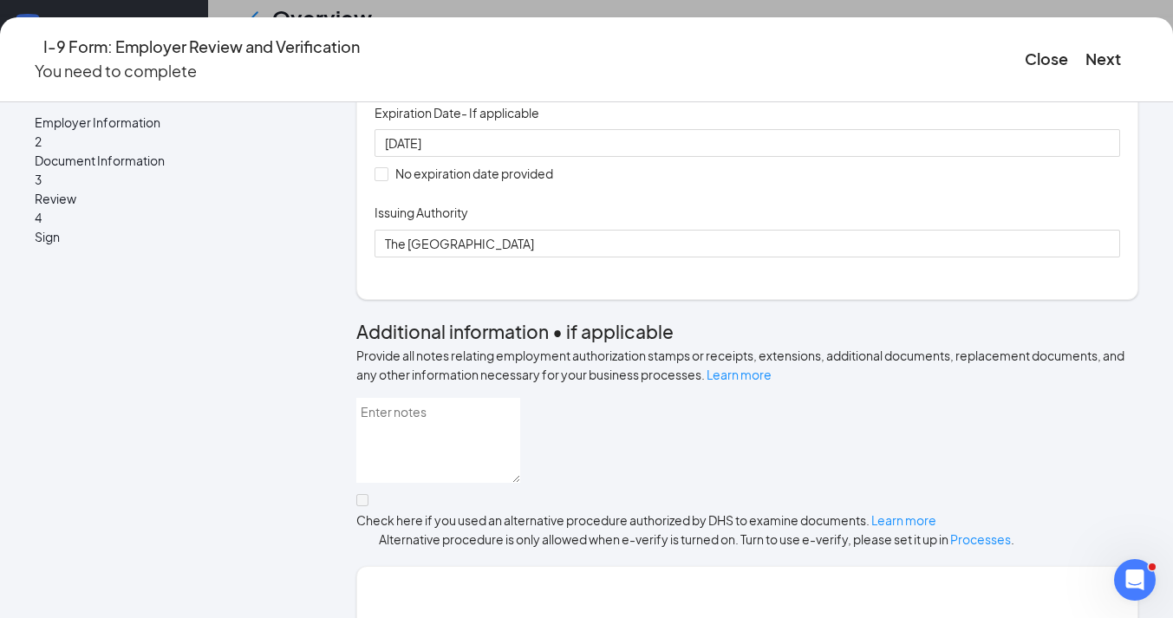
click at [437, 83] on input "Document Number" at bounding box center [748, 69] width 746 height 28
type input "a"
type input "05507254"
click at [741, 258] on div "Document Title U.S. Passport or Passport Card Document Number 05507254 Expirati…" at bounding box center [748, 143] width 746 height 227
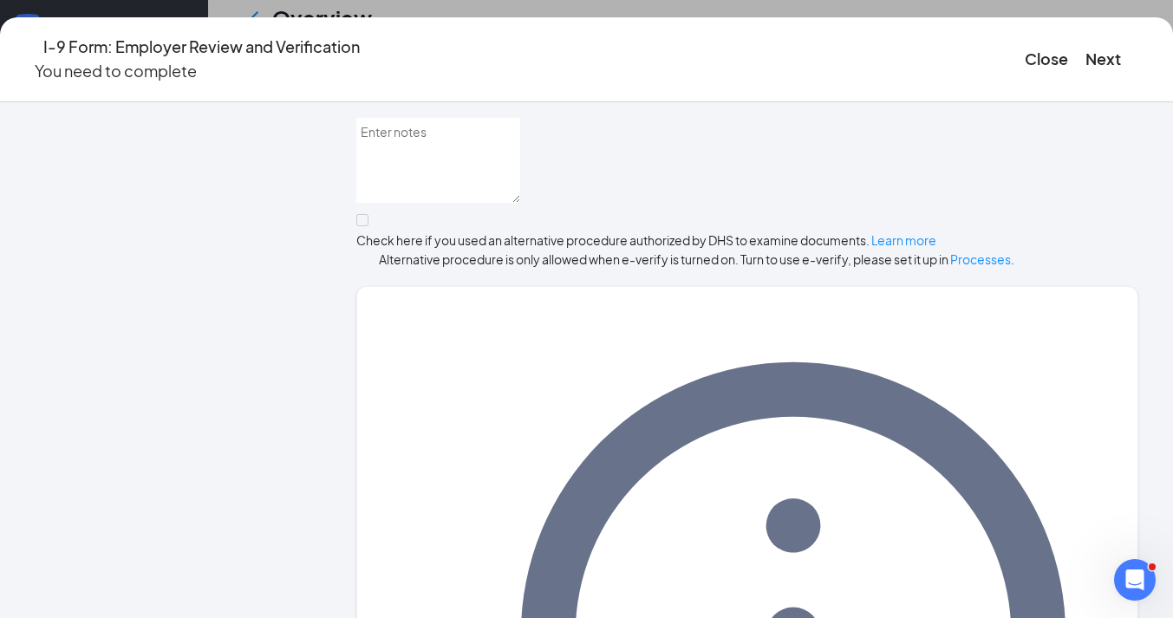
scroll to position [562, 0]
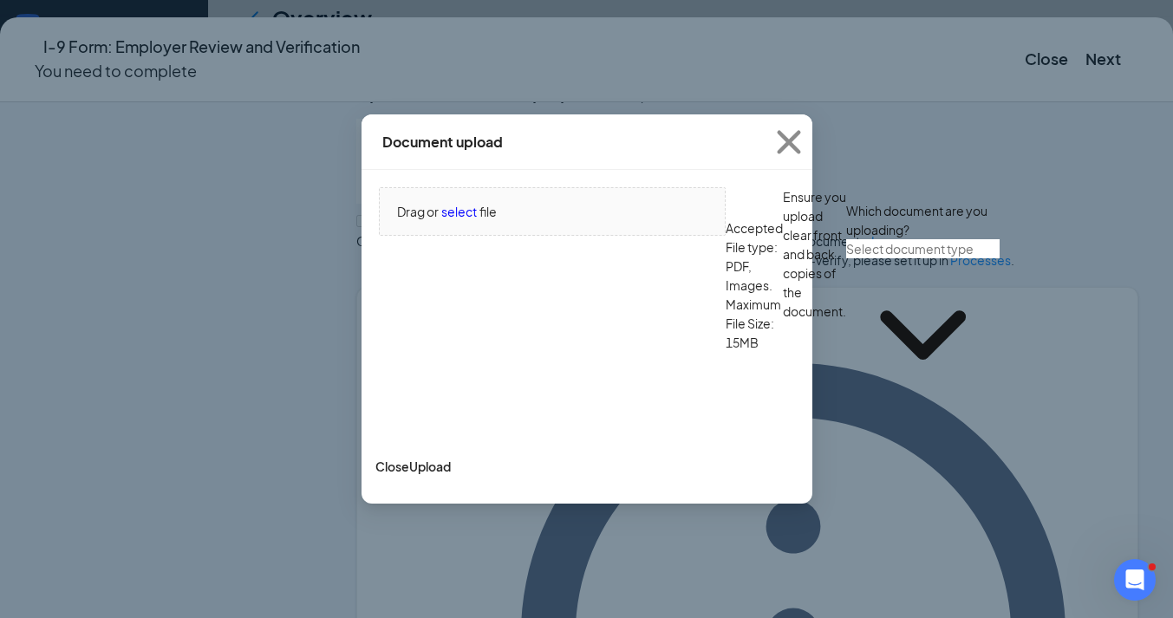
click at [846, 258] on input "text" at bounding box center [922, 248] width 153 height 19
click at [466, 389] on div "U.S. Passport or Passport Card" at bounding box center [480, 379] width 172 height 19
type input "U.S. Passport or Passport Card"
click at [460, 202] on span "select" at bounding box center [459, 211] width 36 height 19
click at [457, 202] on span "select" at bounding box center [459, 211] width 36 height 19
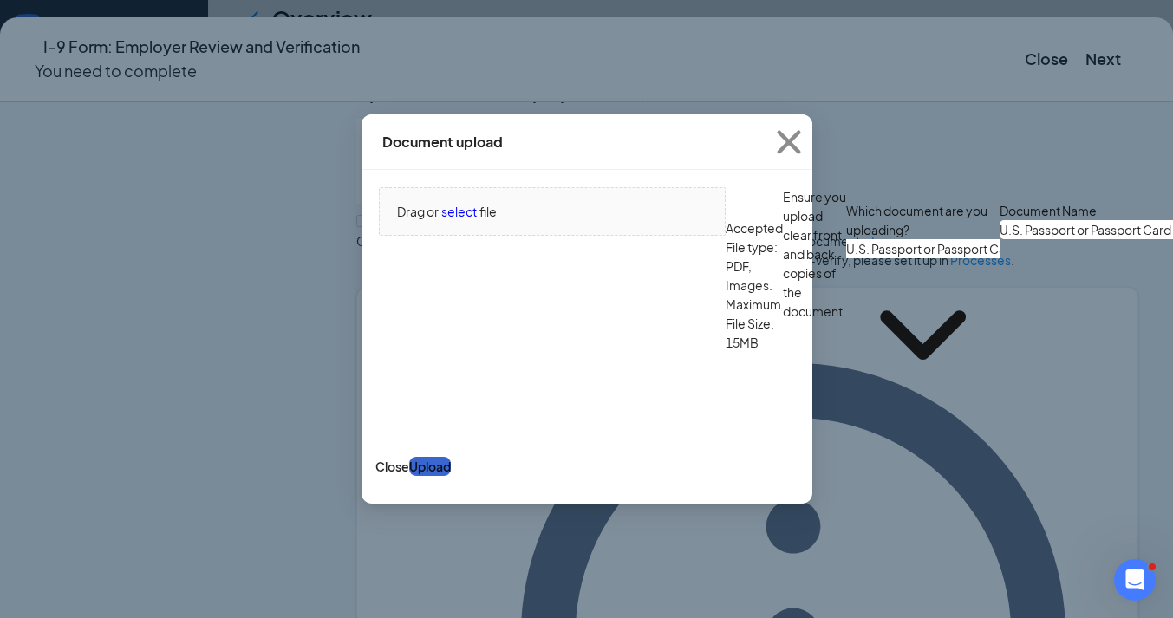
click at [451, 476] on button "Upload" at bounding box center [430, 466] width 42 height 19
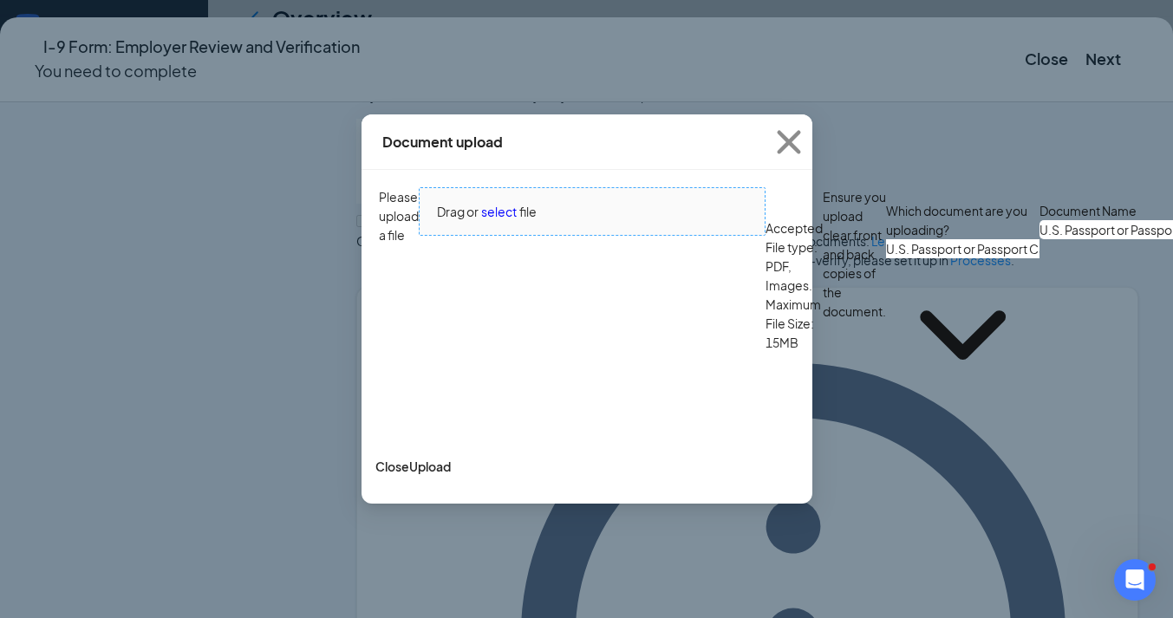
click at [460, 219] on span "Drag or select file" at bounding box center [592, 211] width 345 height 47
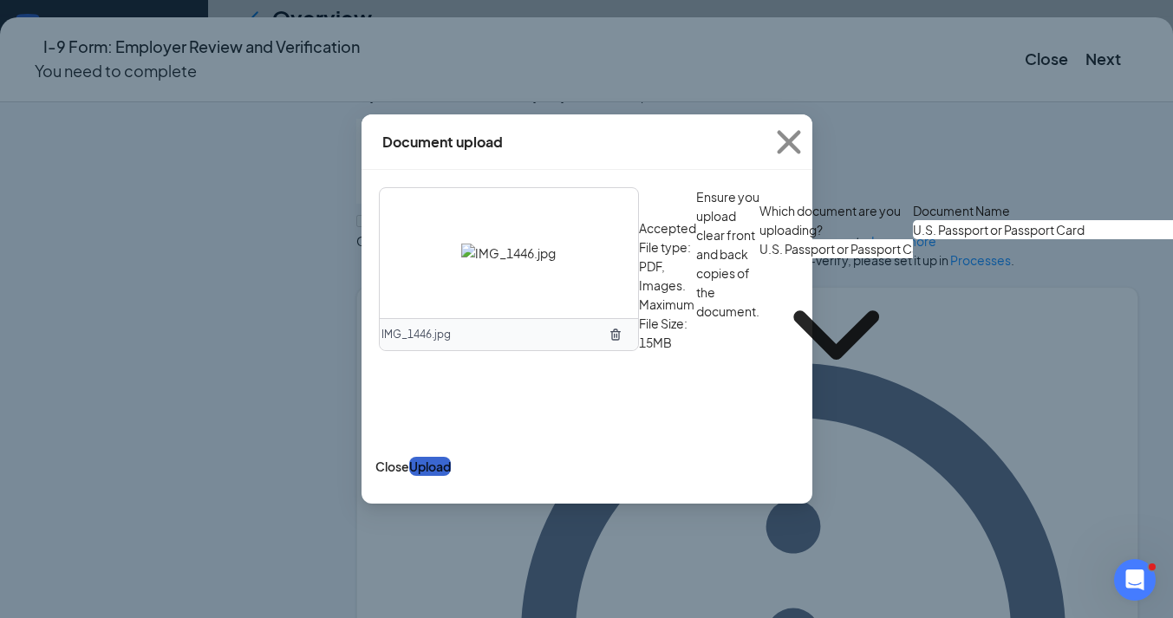
click at [451, 476] on button "Upload" at bounding box center [430, 466] width 42 height 19
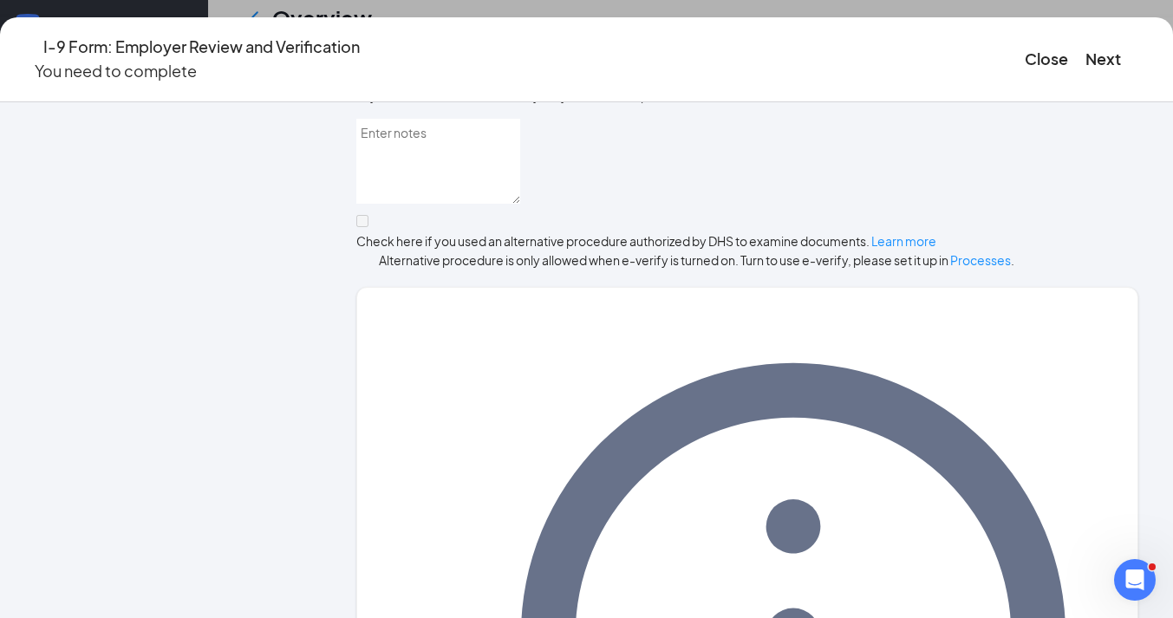
scroll to position [565, 0]
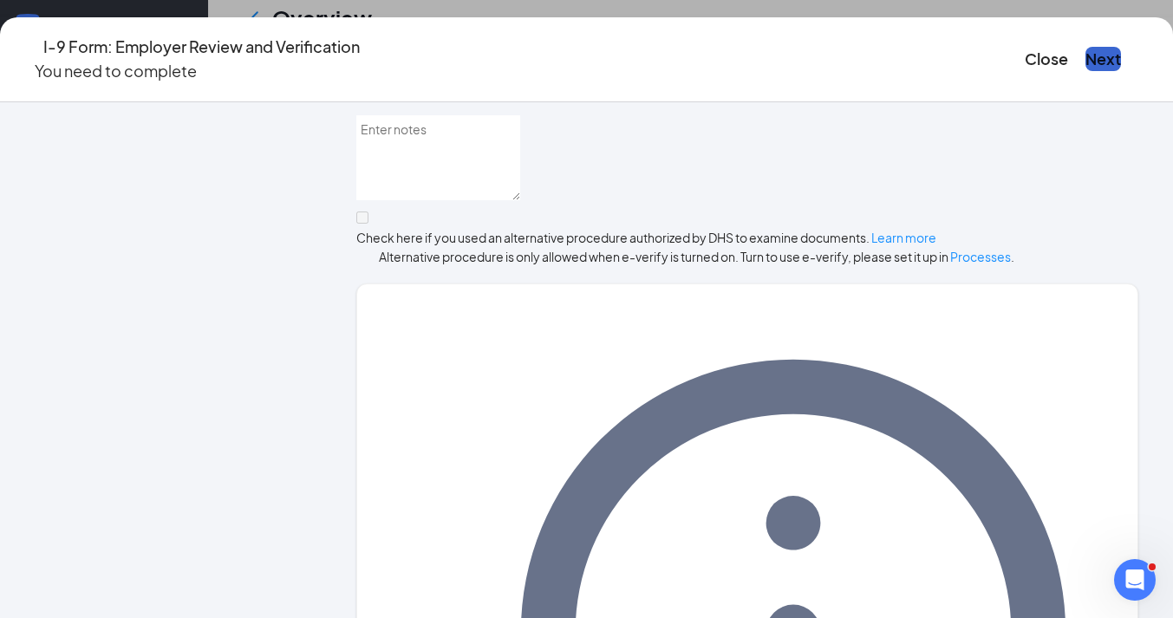
click at [1086, 49] on button "Next" at bounding box center [1104, 59] width 36 height 24
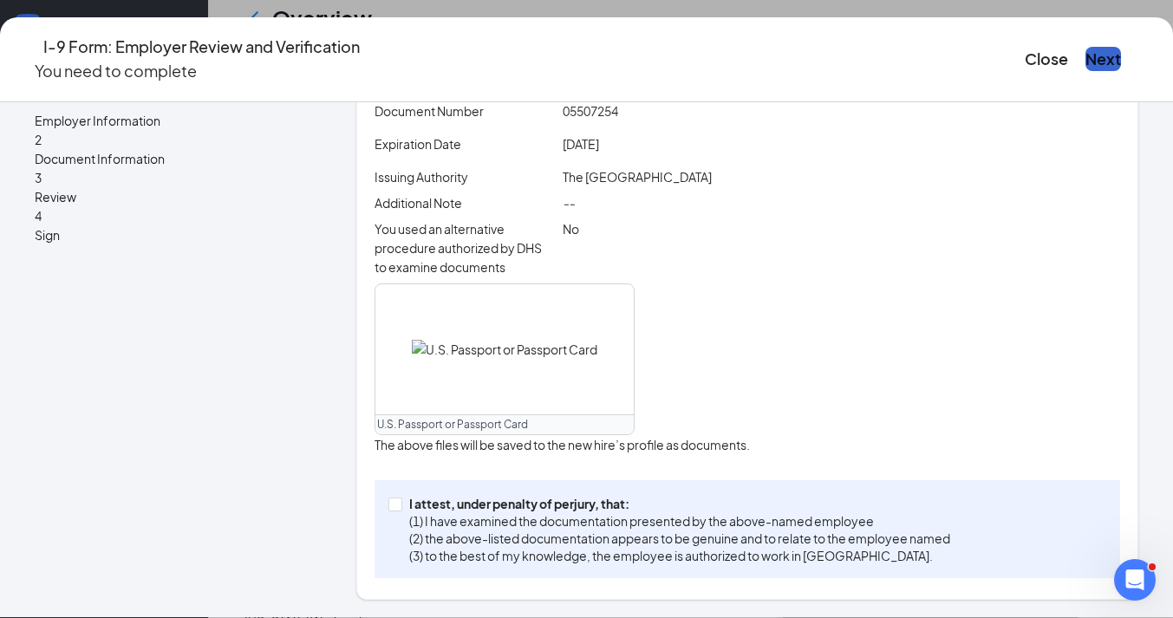
scroll to position [492, 0]
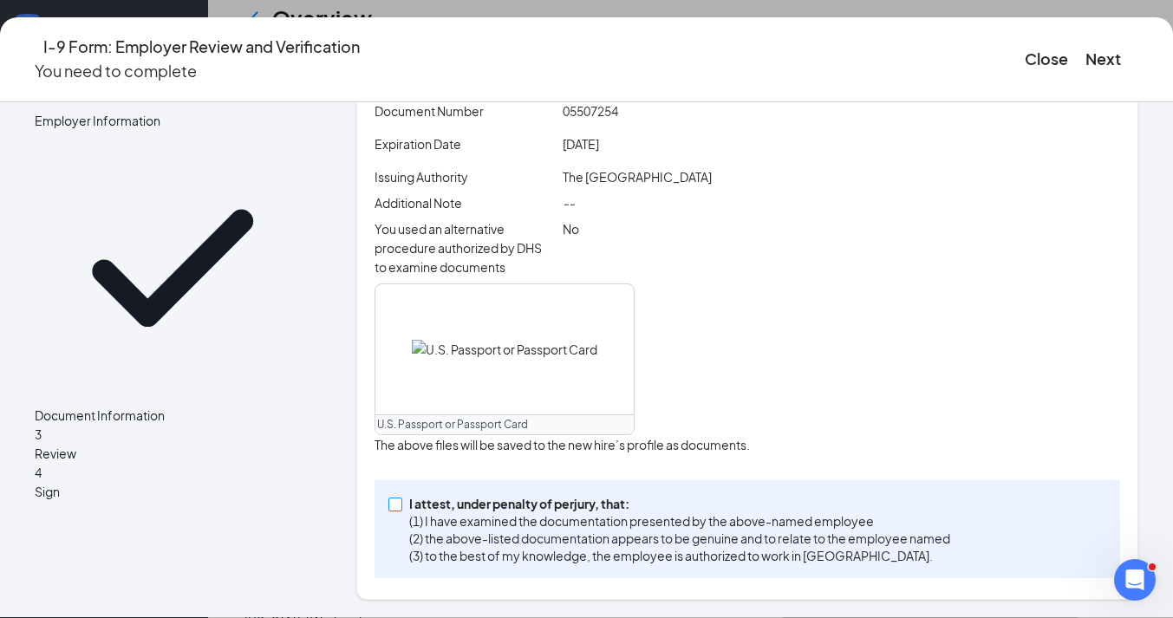
click at [418, 498] on span "I attest, under penalty of perjury, that: (1) I have examined the documentation…" at bounding box center [679, 529] width 555 height 69
click at [401, 498] on input "I attest, under penalty of perjury, that: (1) I have examined the documentation…" at bounding box center [394, 504] width 12 height 12
checkbox input "true"
click at [1086, 65] on button "Next" at bounding box center [1104, 59] width 36 height 24
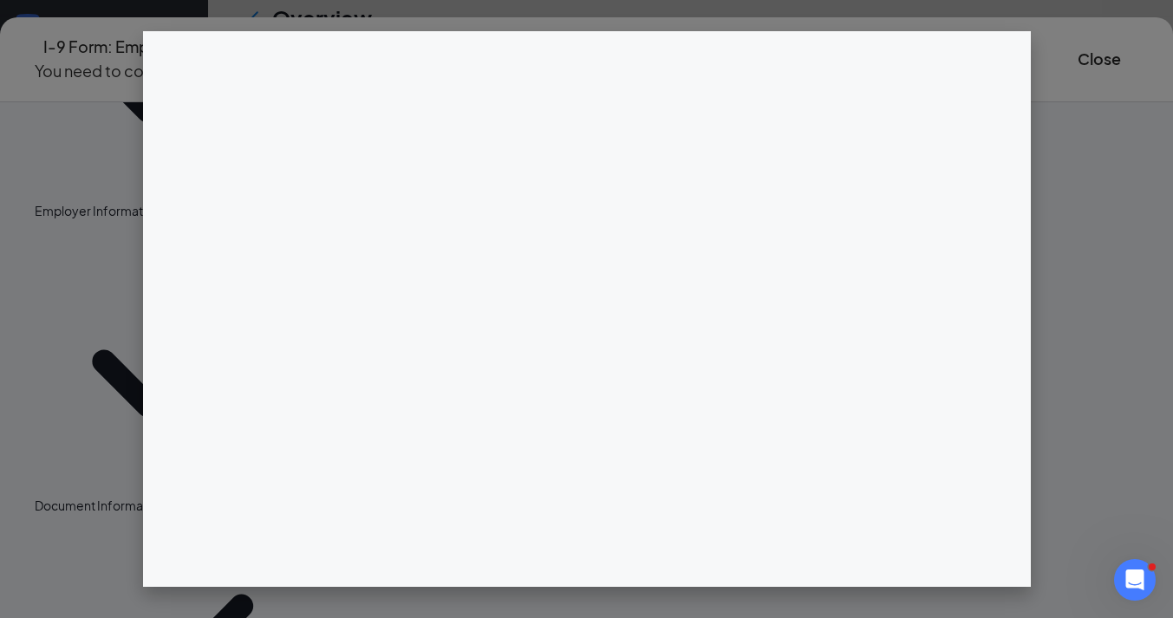
scroll to position [480, 0]
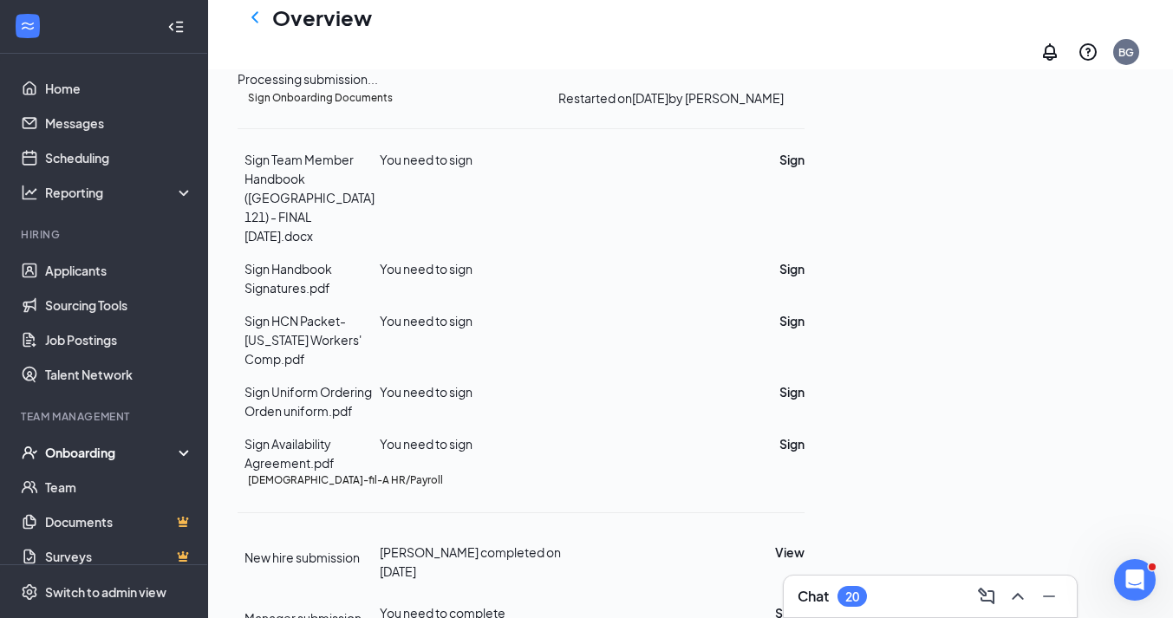
scroll to position [603, 0]
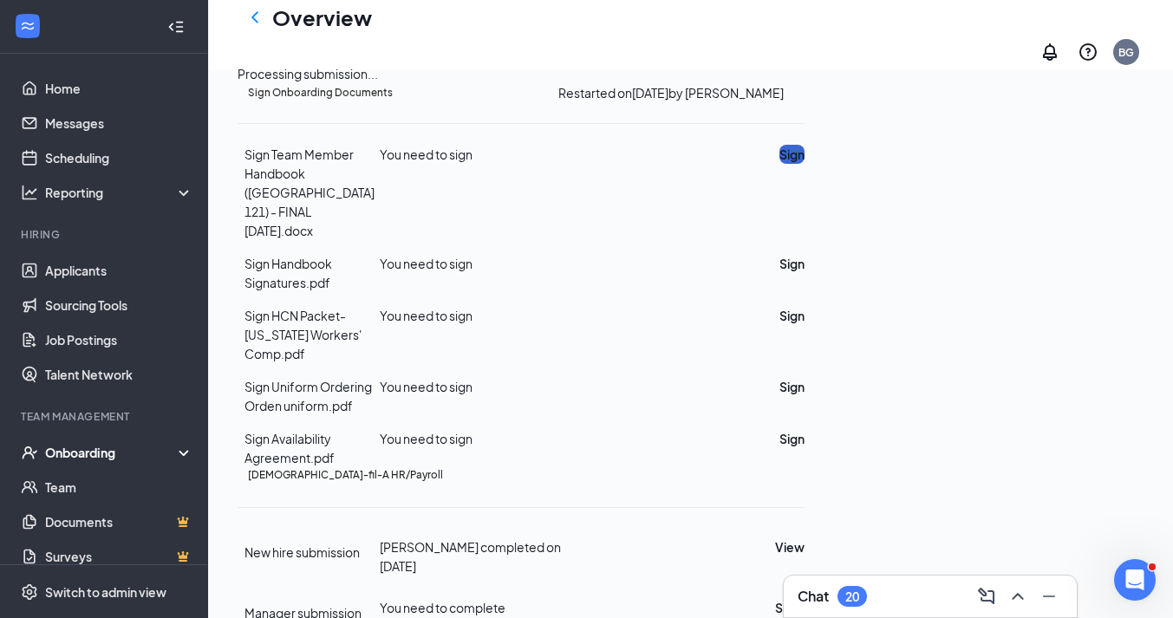
click at [805, 164] on button "Sign" at bounding box center [792, 154] width 25 height 19
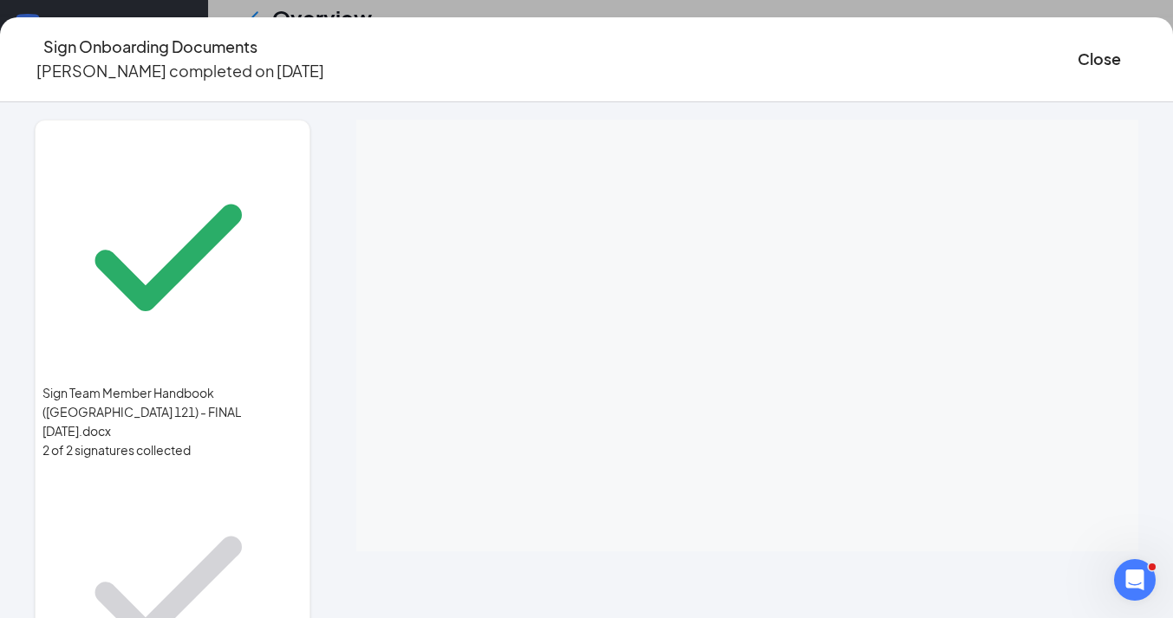
scroll to position [416, 0]
click at [739, 329] on div at bounding box center [747, 336] width 782 height 432
click at [725, 328] on div at bounding box center [747, 336] width 782 height 432
